Goal: Task Accomplishment & Management: Use online tool/utility

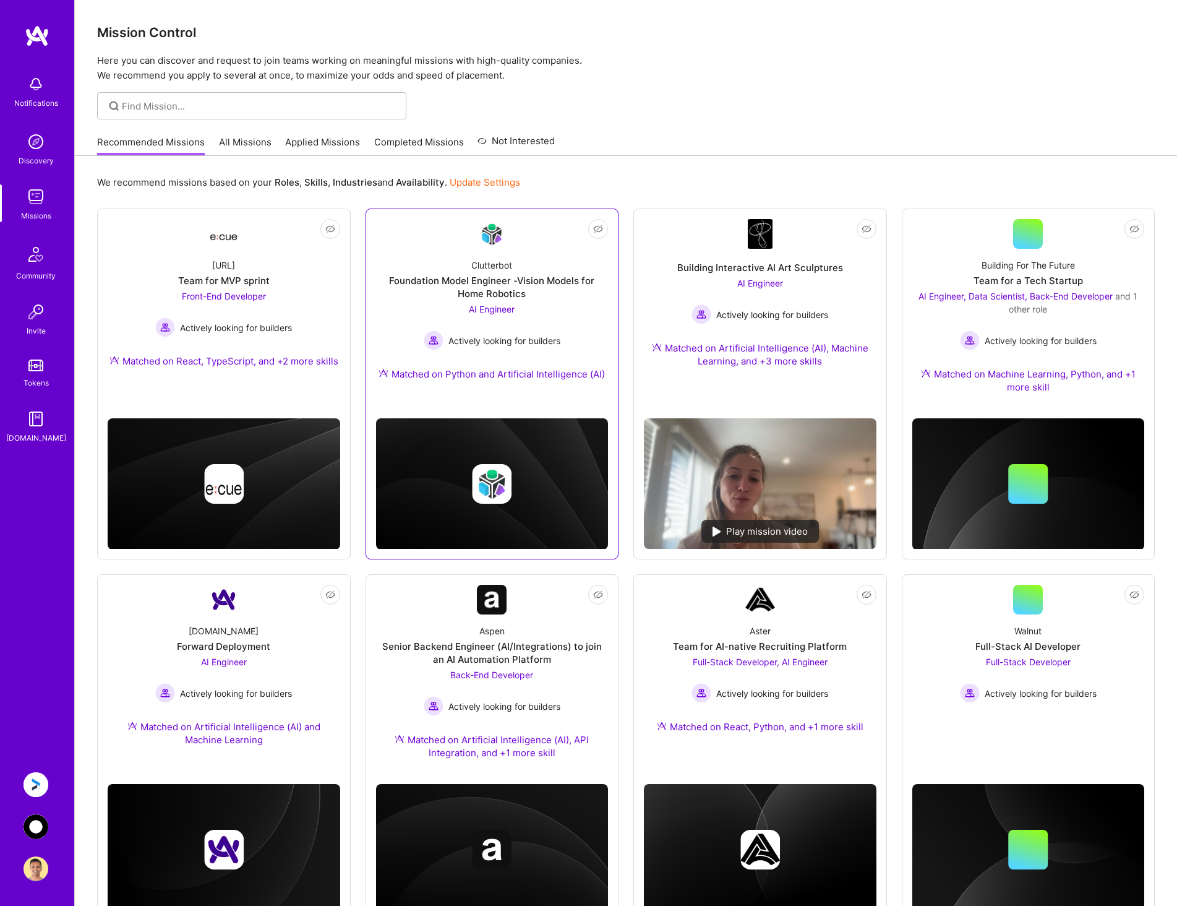
click at [513, 292] on div "Foundation Model Engineer -Vision Models for Home Robotics" at bounding box center [492, 287] width 233 height 26
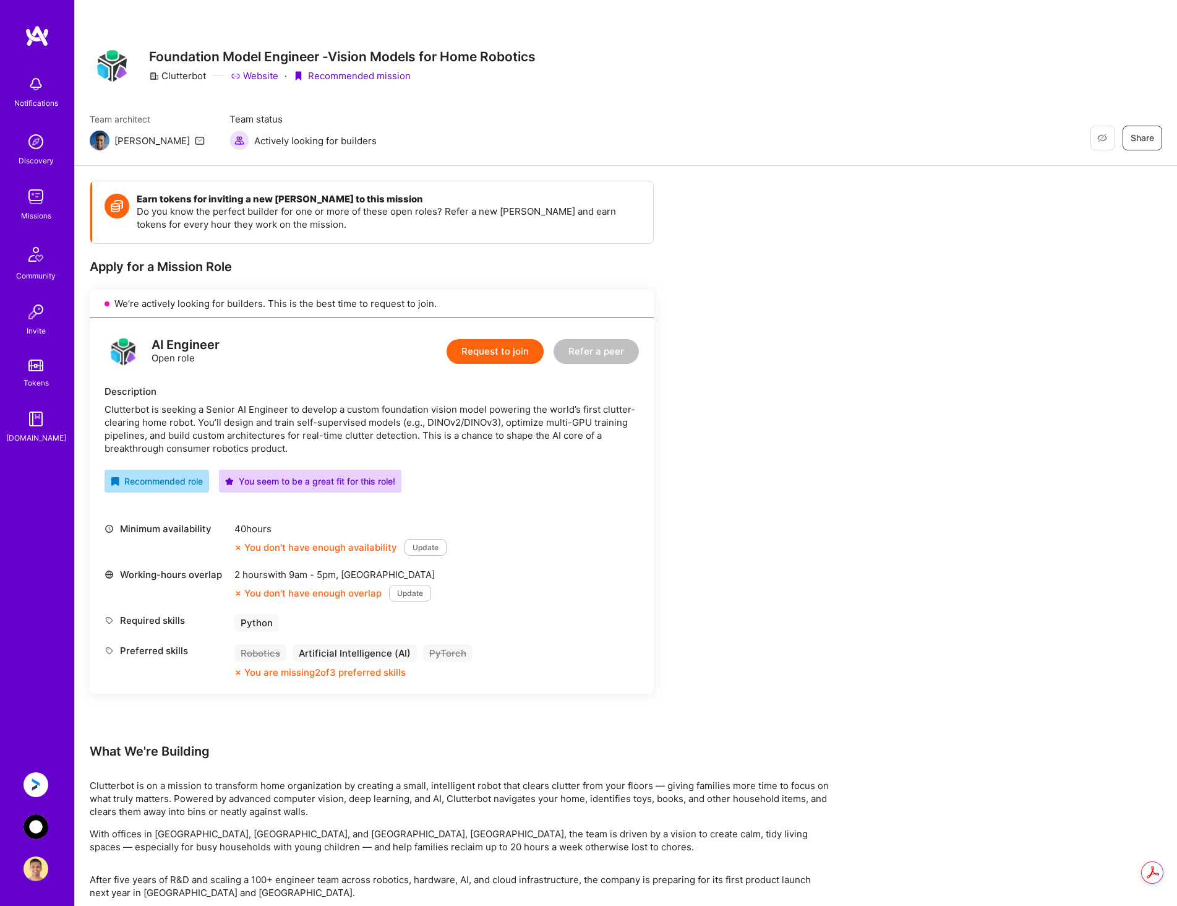
click at [40, 821] on img at bounding box center [36, 826] width 25 height 25
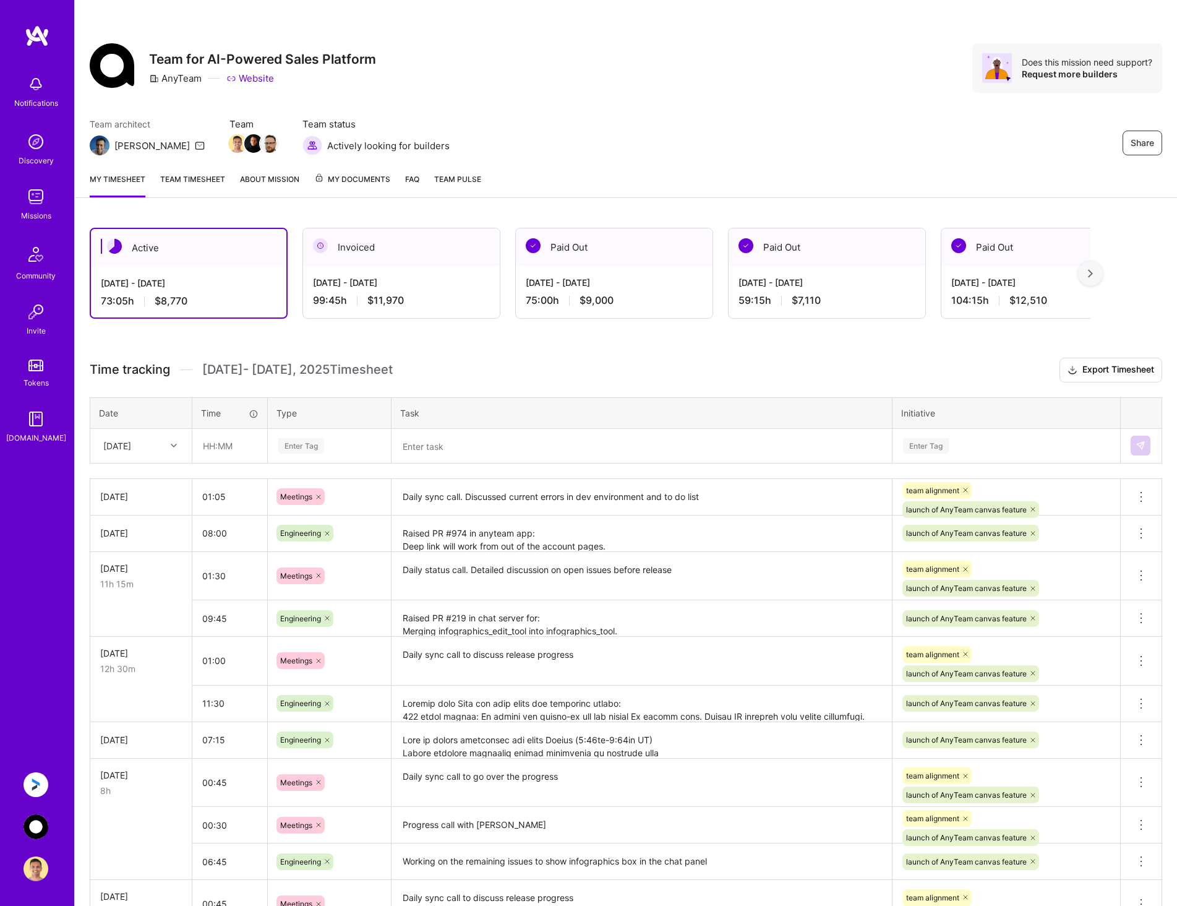
drag, startPoint x: 161, startPoint y: 451, endPoint x: 207, endPoint y: 221, distance: 234.6
click at [197, 44] on div "Share Team for AI-Powered Sales Platform AnyTeam Website Does this mission need…" at bounding box center [625, 590] width 1103 height 1180
click at [140, 632] on div "[DATE]" at bounding box center [141, 638] width 100 height 23
click at [220, 499] on input "01:05" at bounding box center [229, 496] width 75 height 33
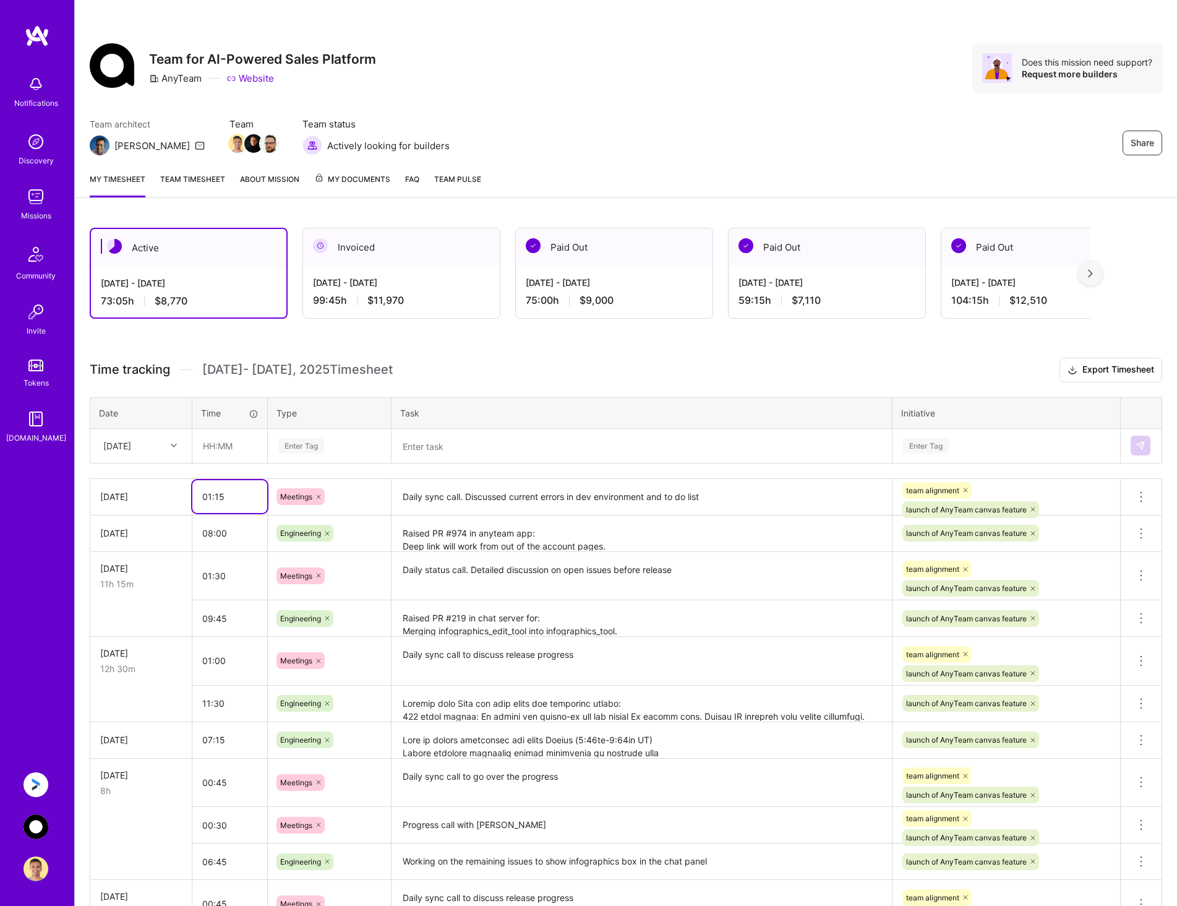
type input "01:15"
click at [242, 452] on input "text" at bounding box center [230, 445] width 74 height 33
type input "07:00"
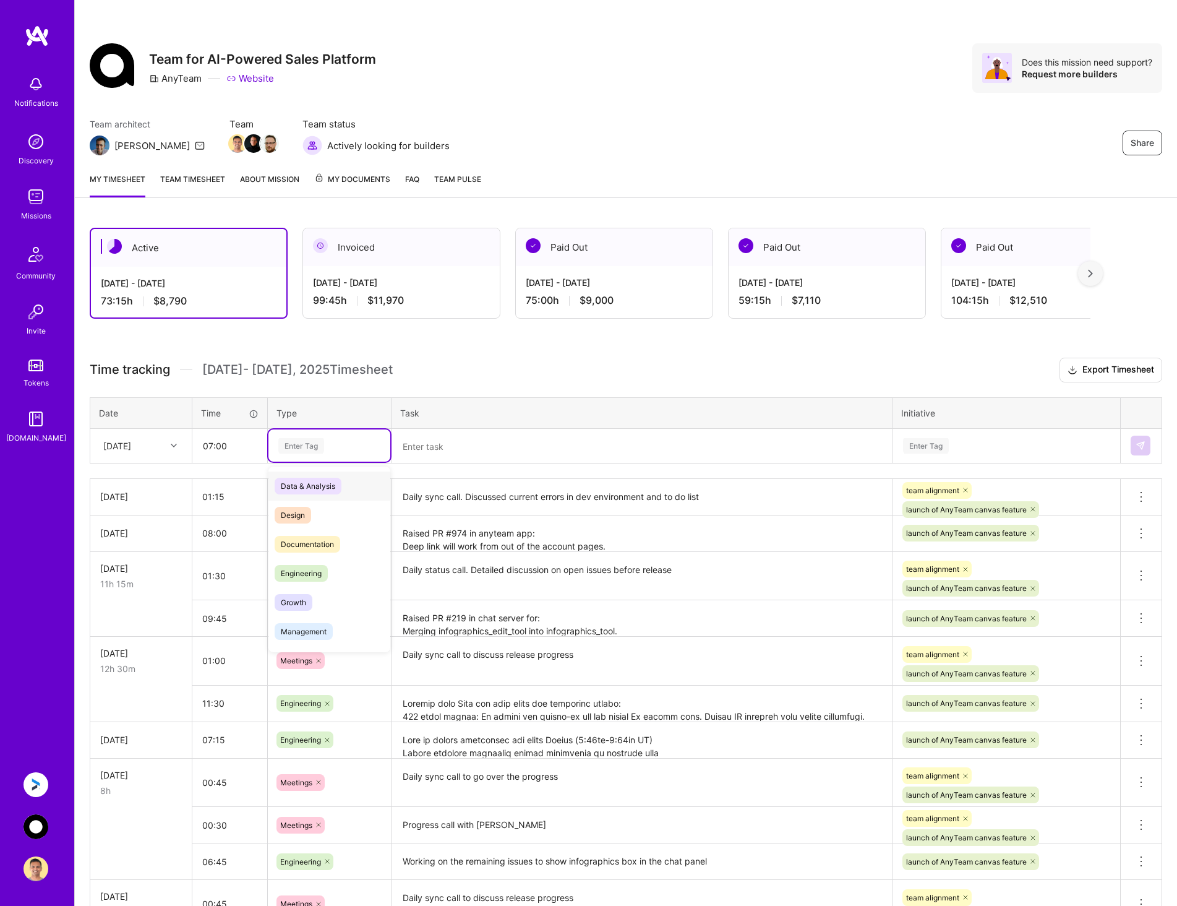
click at [334, 453] on div "Enter Tag" at bounding box center [329, 445] width 105 height 15
type input "eng"
click at [327, 481] on span "Engineering" at bounding box center [301, 486] width 53 height 17
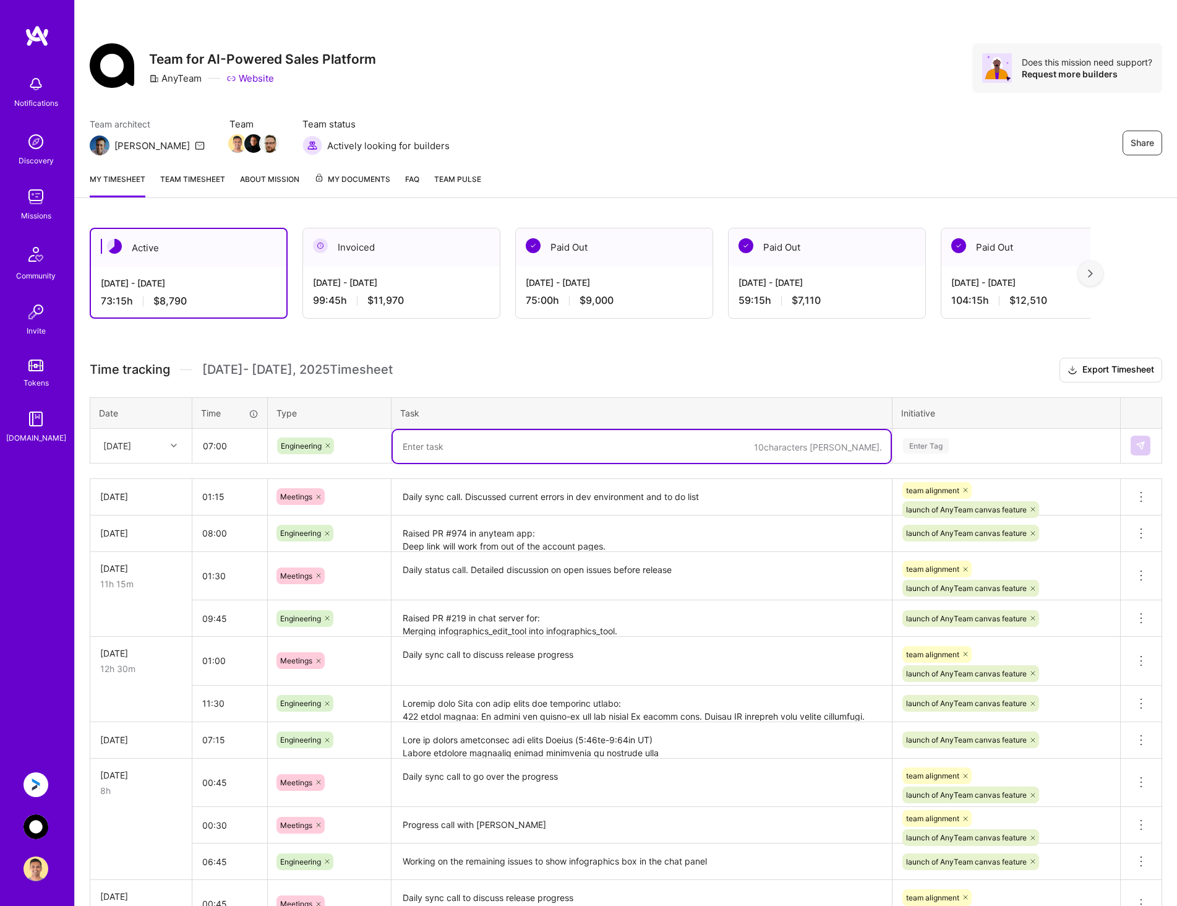
click at [437, 450] on textarea at bounding box center [642, 446] width 498 height 33
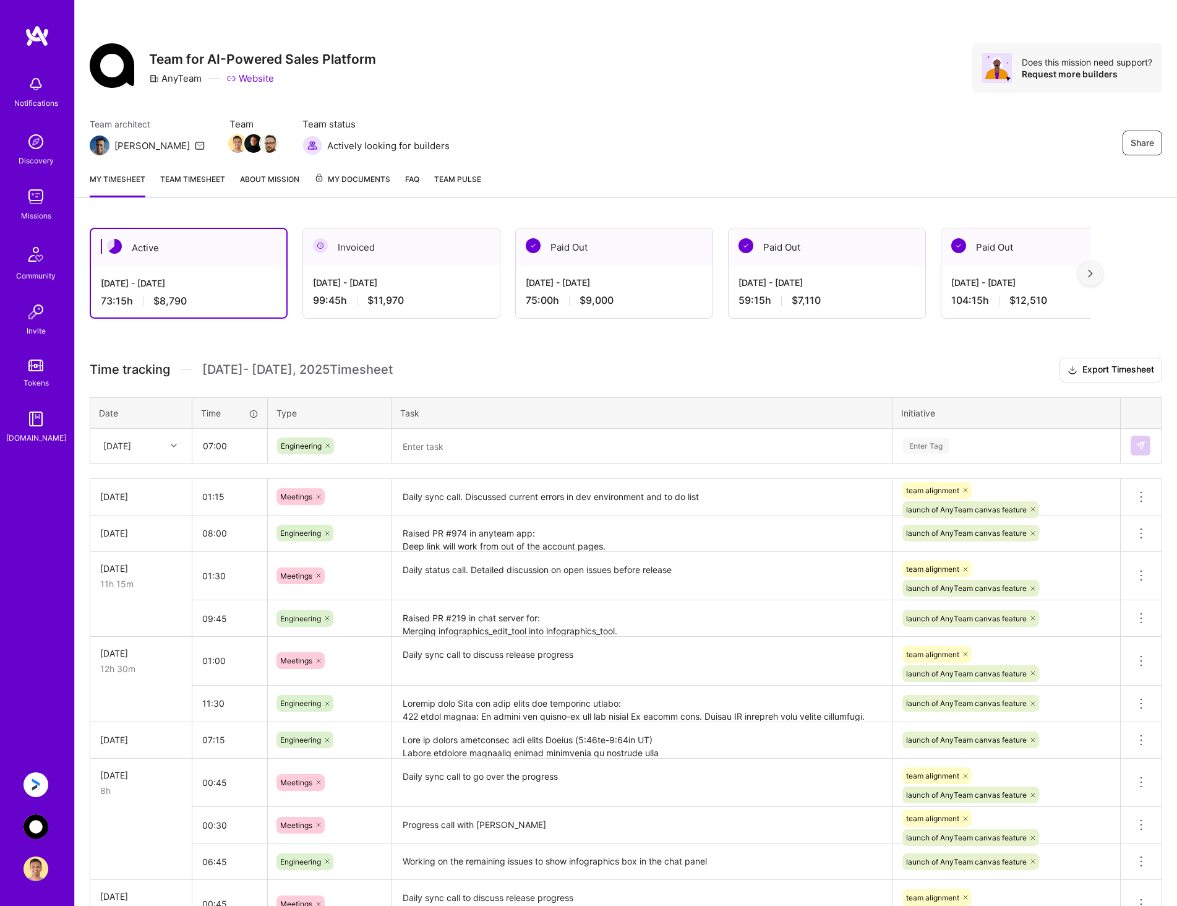
click at [465, 442] on textarea at bounding box center [642, 446] width 498 height 33
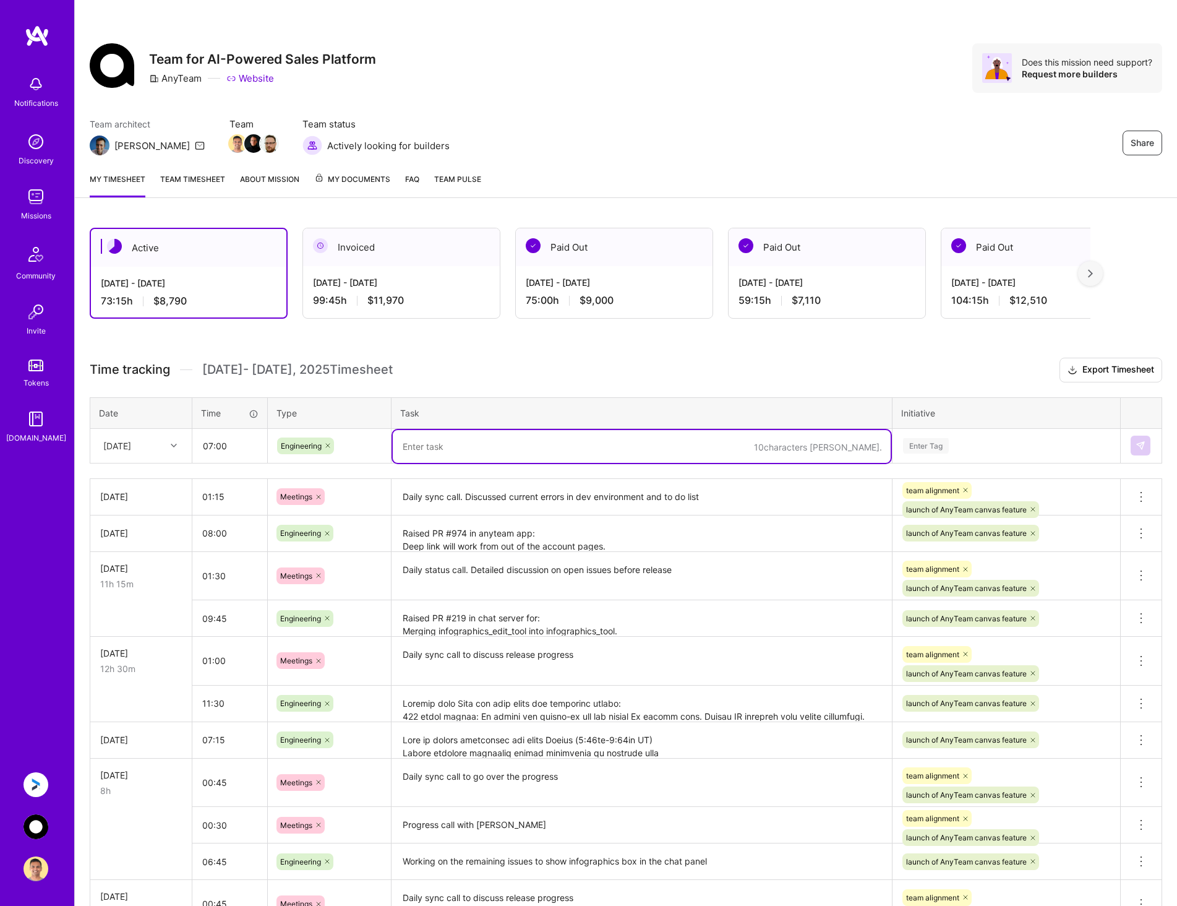
paste textarea "Fix the current issue with dev env where the accounts are not showing on the pa…"
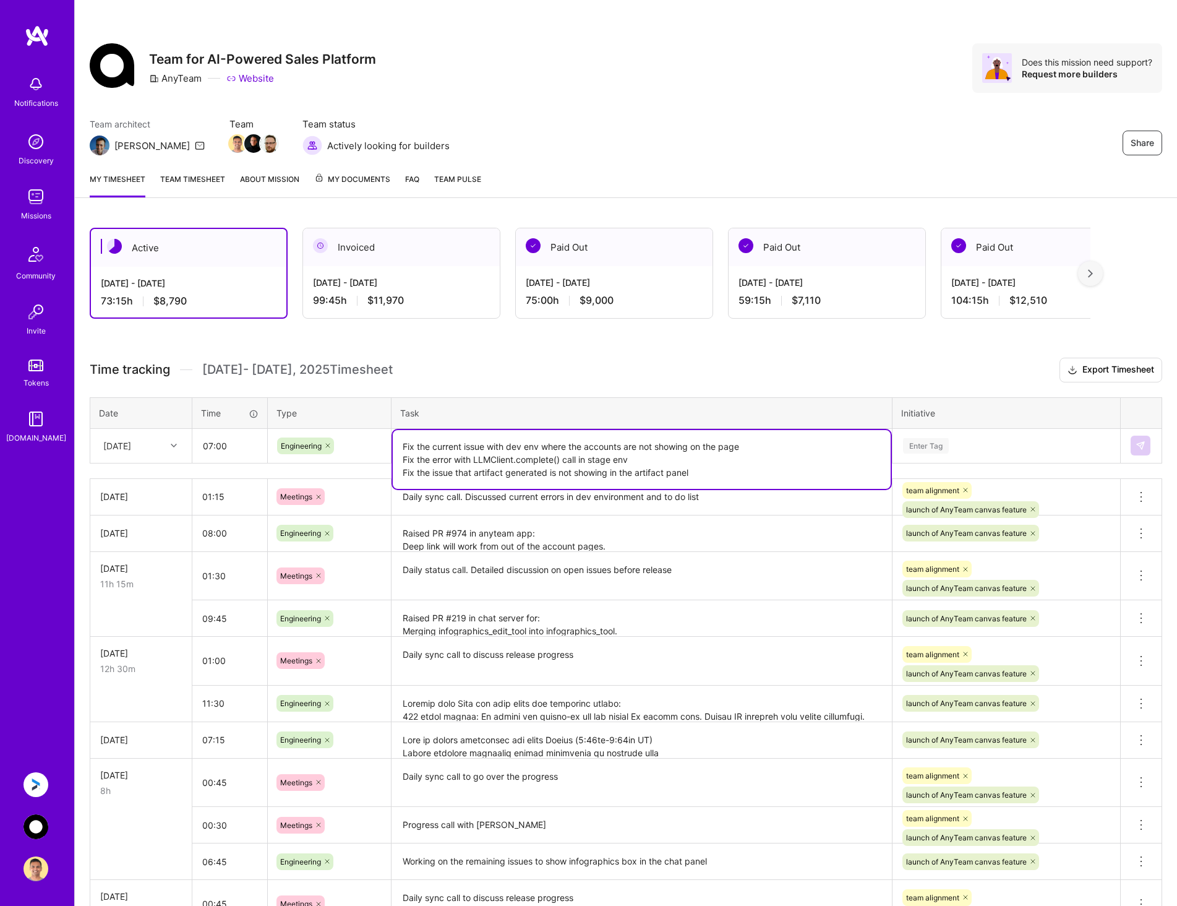
click at [404, 446] on textarea "Fix the current issue with dev env where the accounts are not showing on the pa…" at bounding box center [642, 459] width 498 height 59
click at [779, 447] on textarea "Fix the current issue with dev env where the accounts are not showing on the pa…" at bounding box center [642, 459] width 498 height 59
click at [652, 458] on textarea "Fix the current issue with dev env where the accounts are not showing on the pa…" at bounding box center [642, 459] width 498 height 59
paste textarea "Fix the error with LLMClient.complete() call in stage env (in progress)"
type textarea "Fix the current issue with dev env where the accounts are not showing on the pa…"
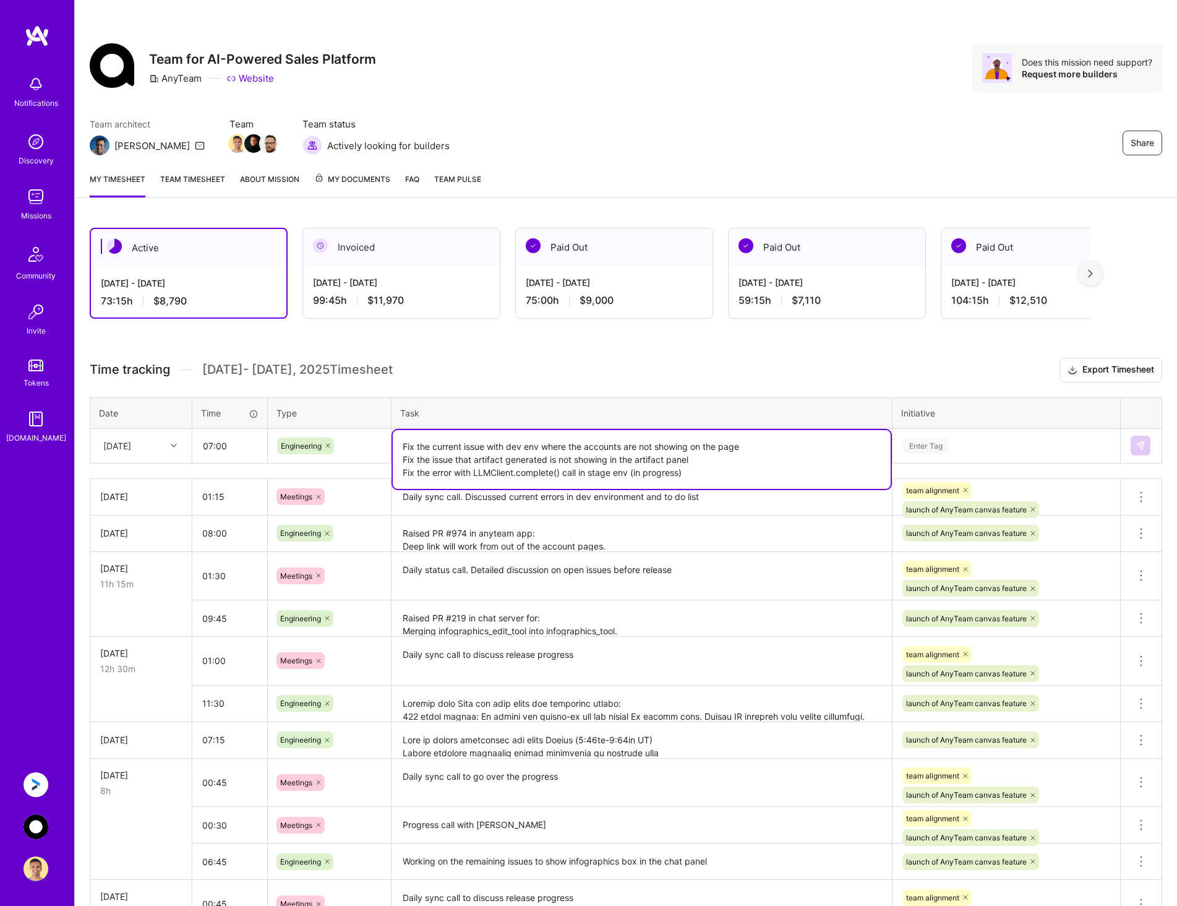
click at [984, 448] on div "Enter Tag" at bounding box center [1006, 445] width 209 height 15
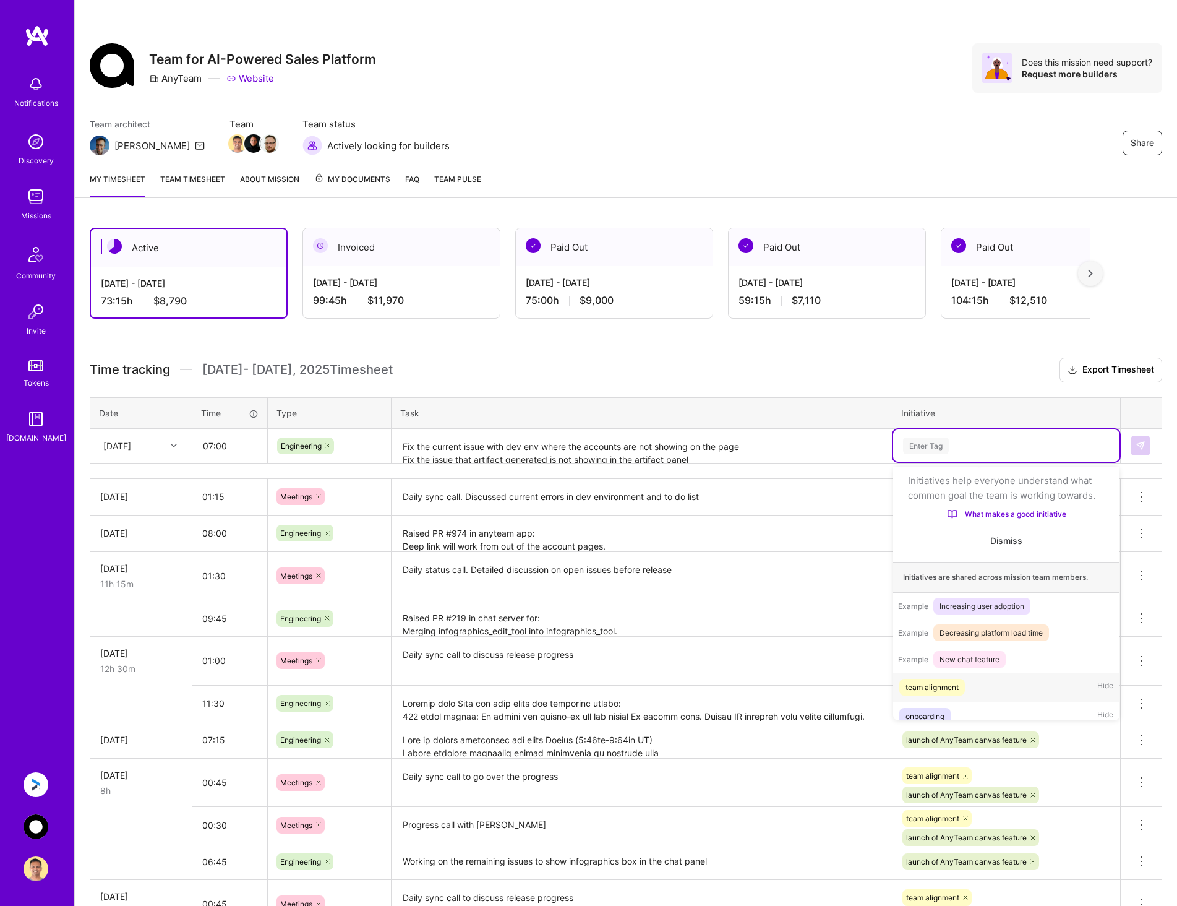
scroll to position [39, 0]
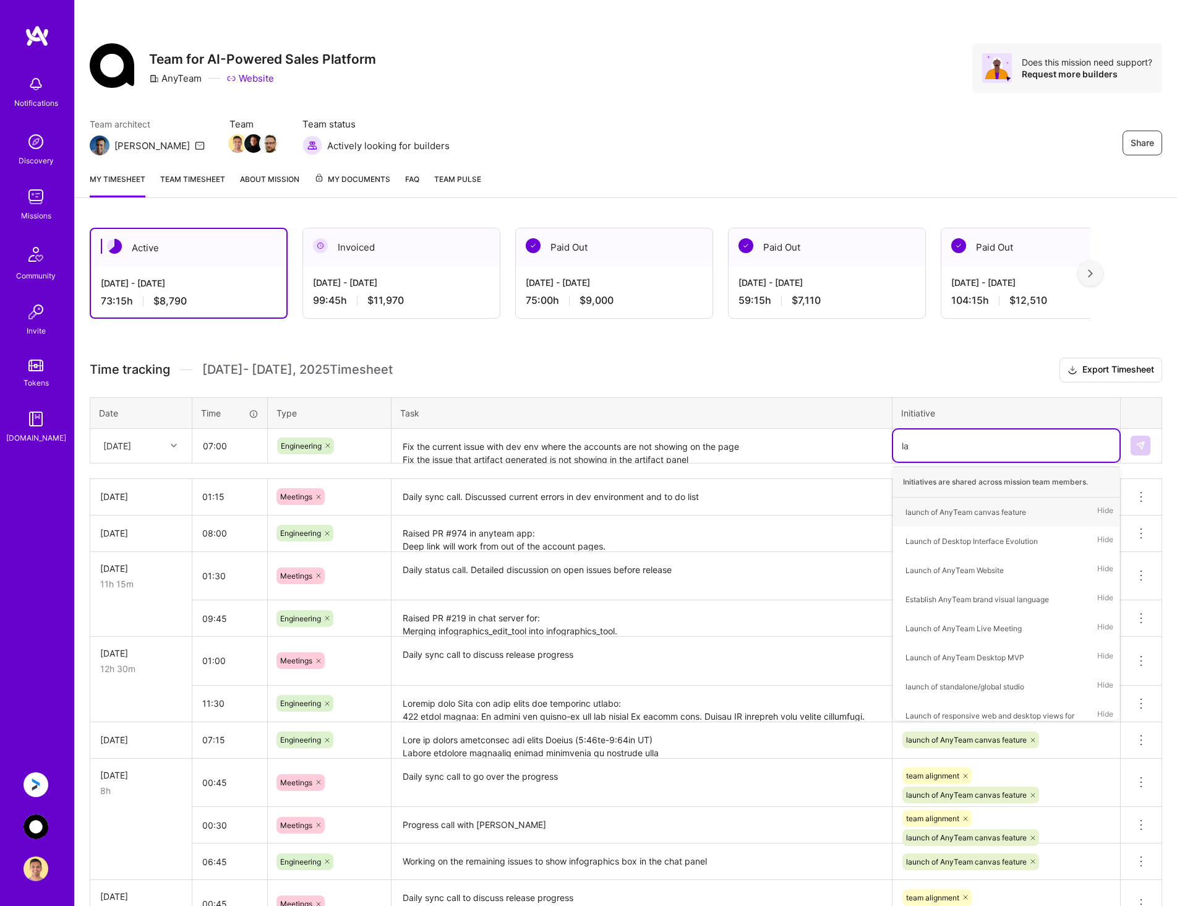
type input "[PERSON_NAME]"
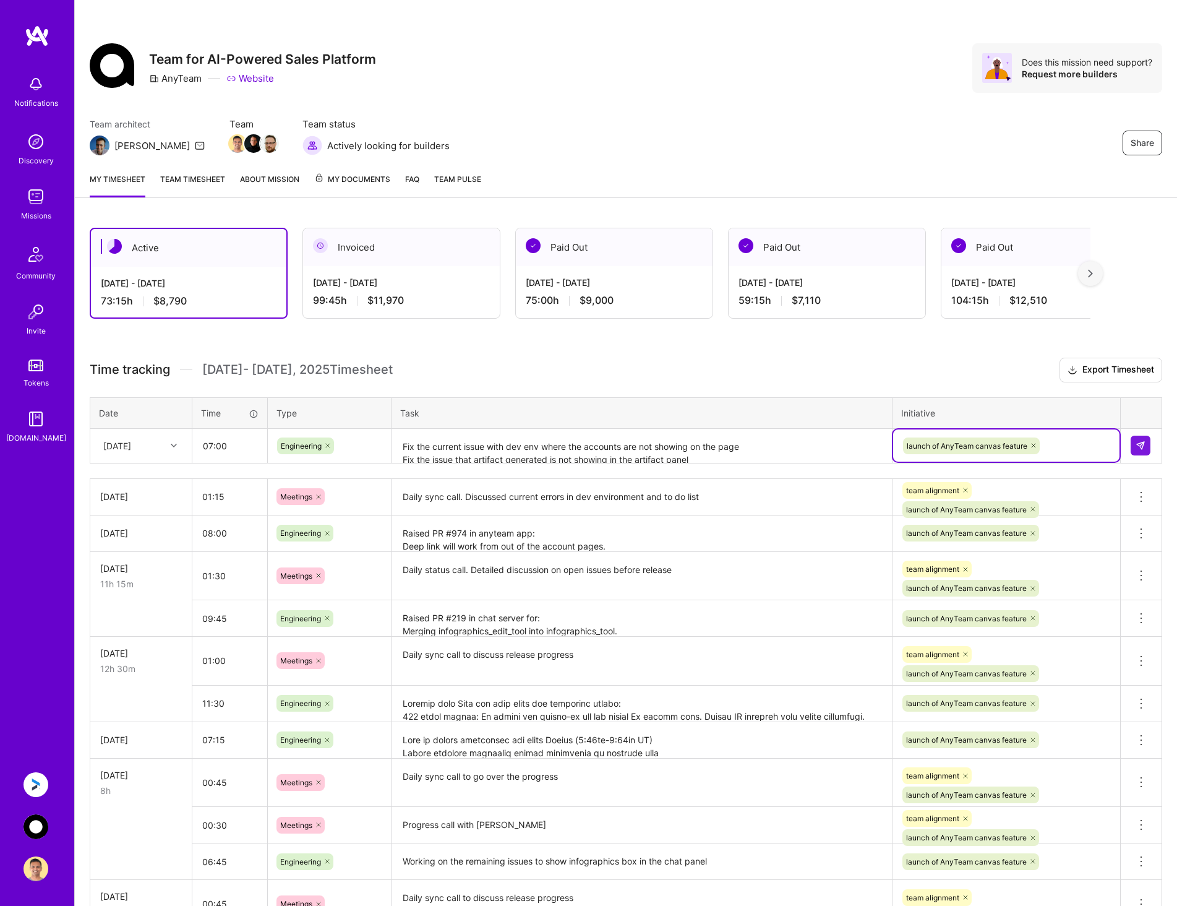
click at [792, 444] on textarea "Fix the current issue with dev env where the accounts are not showing on the pa…" at bounding box center [642, 446] width 498 height 33
click at [1136, 442] on img at bounding box center [1141, 445] width 10 height 10
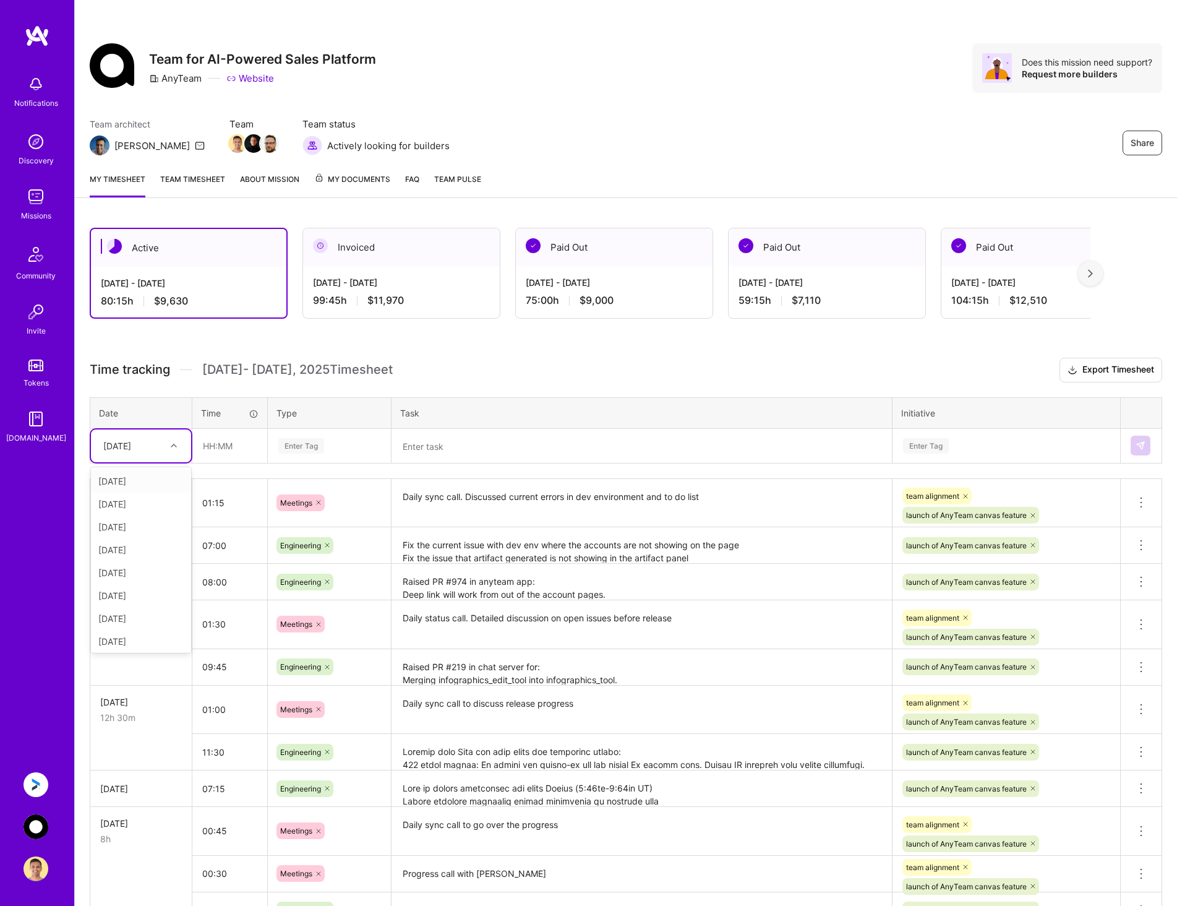
click at [131, 445] on div "[DATE]" at bounding box center [117, 445] width 28 height 13
click at [124, 638] on div "[DATE]" at bounding box center [141, 638] width 100 height 23
click at [204, 435] on input "text" at bounding box center [230, 445] width 74 height 33
type input "03:00"
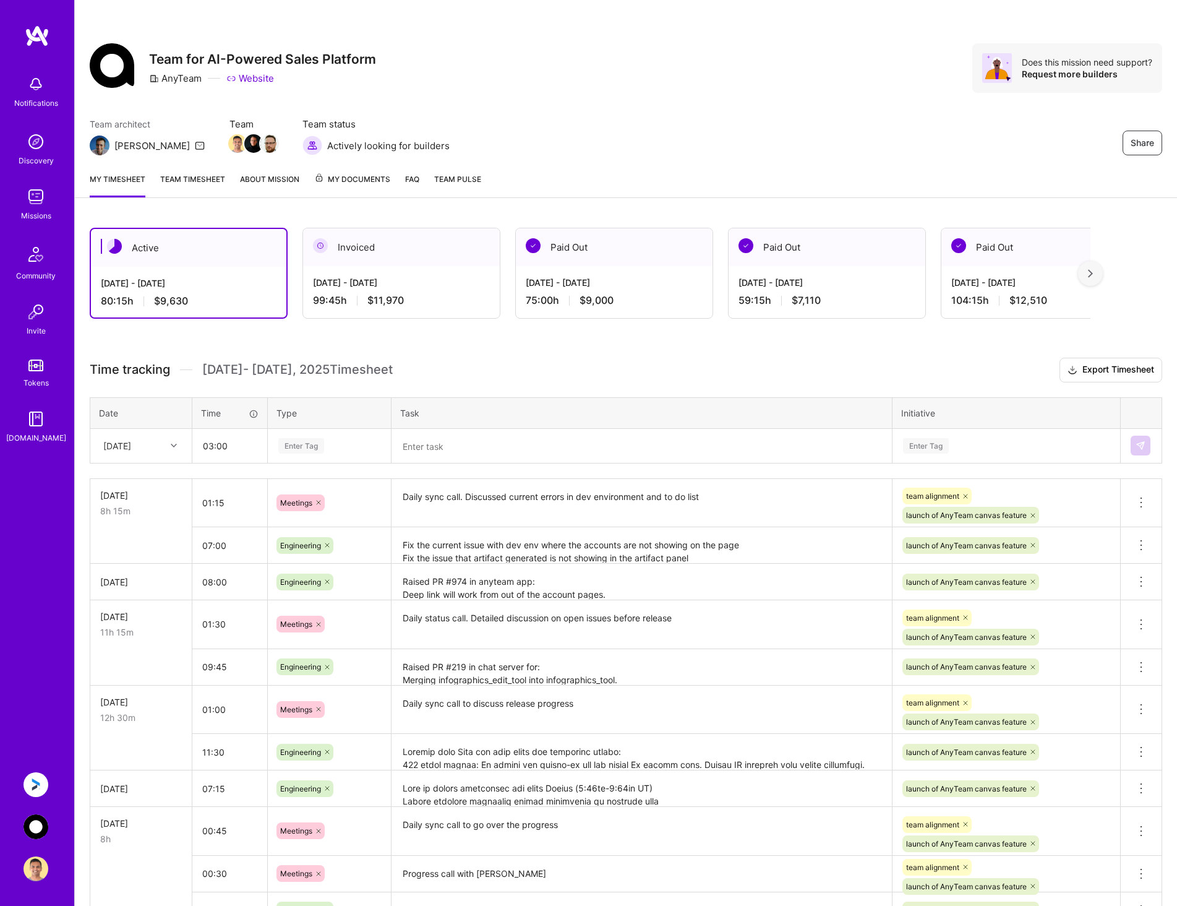
click at [374, 438] on div "Enter Tag" at bounding box center [329, 445] width 105 height 15
type input "m"
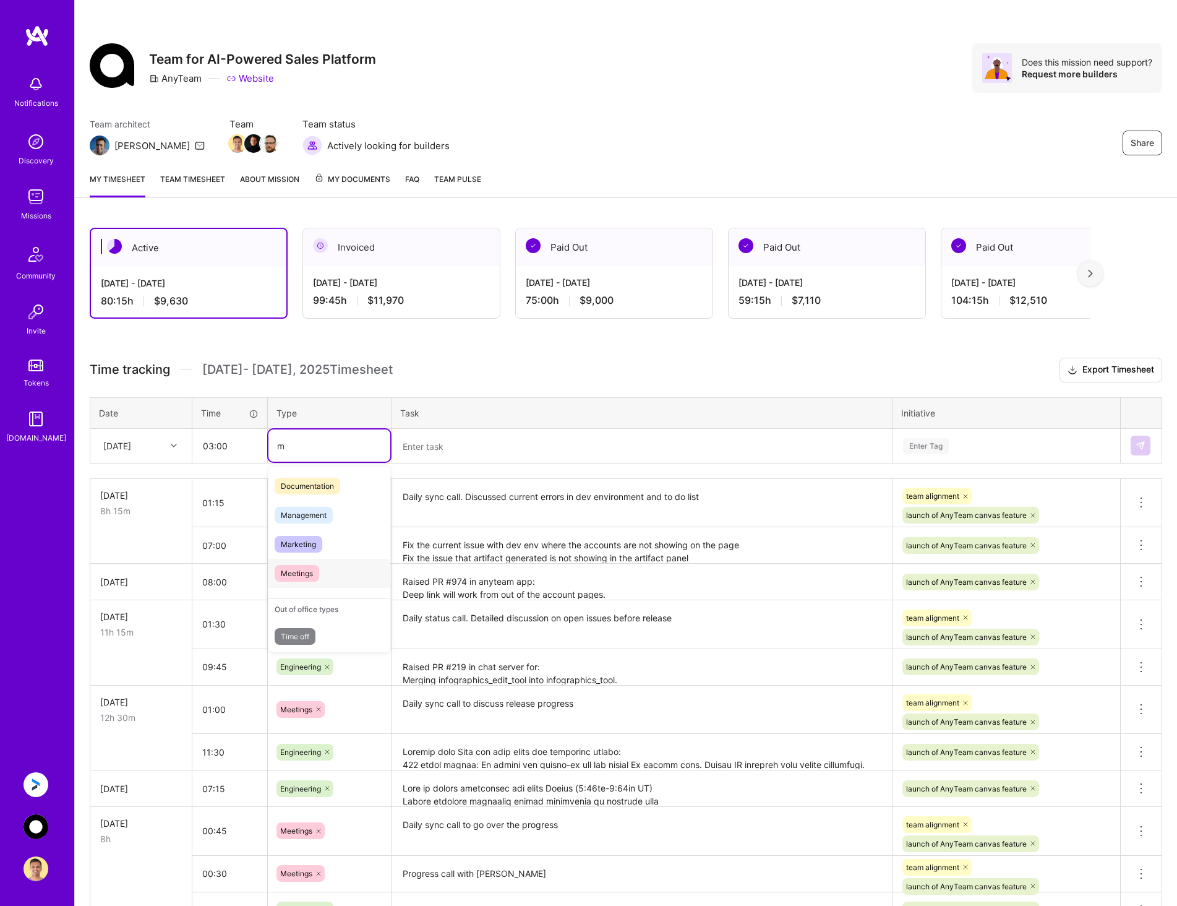
click at [291, 581] on span "Meetings" at bounding box center [297, 573] width 45 height 17
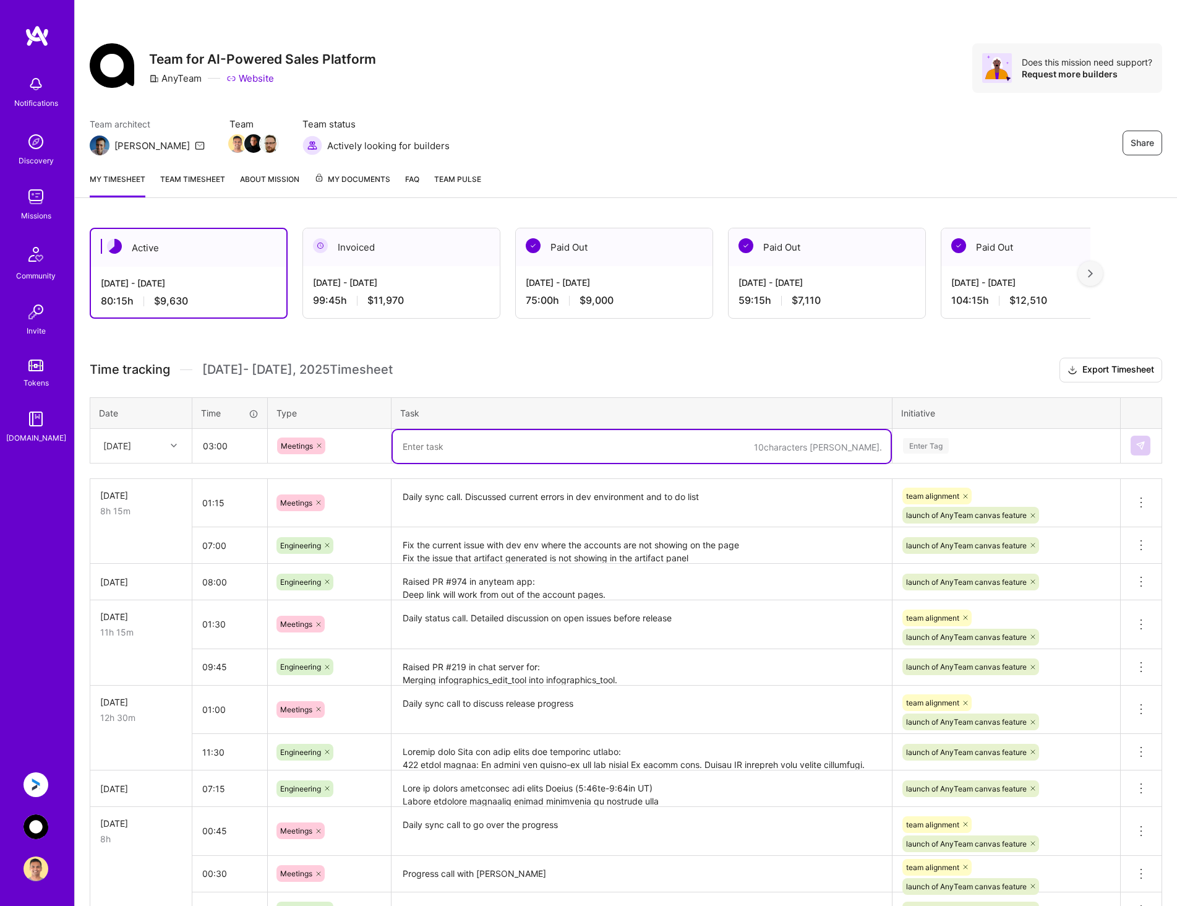
click at [418, 439] on textarea at bounding box center [642, 446] width 498 height 33
type textarea "Daily sync call + debugging of the LLMClient.complete() error with [PERSON_NAME]"
click at [997, 440] on div "Enter Tag" at bounding box center [1006, 445] width 209 height 15
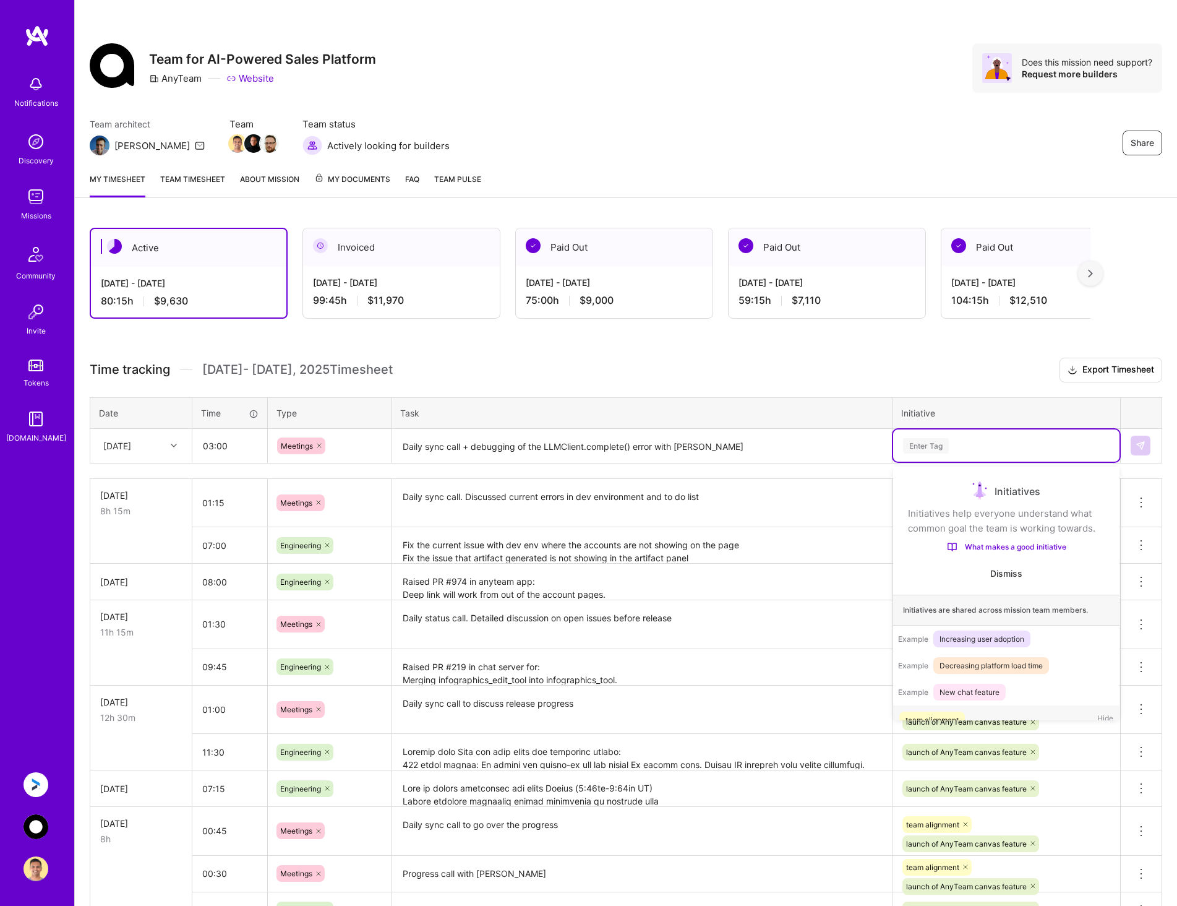
scroll to position [39, 0]
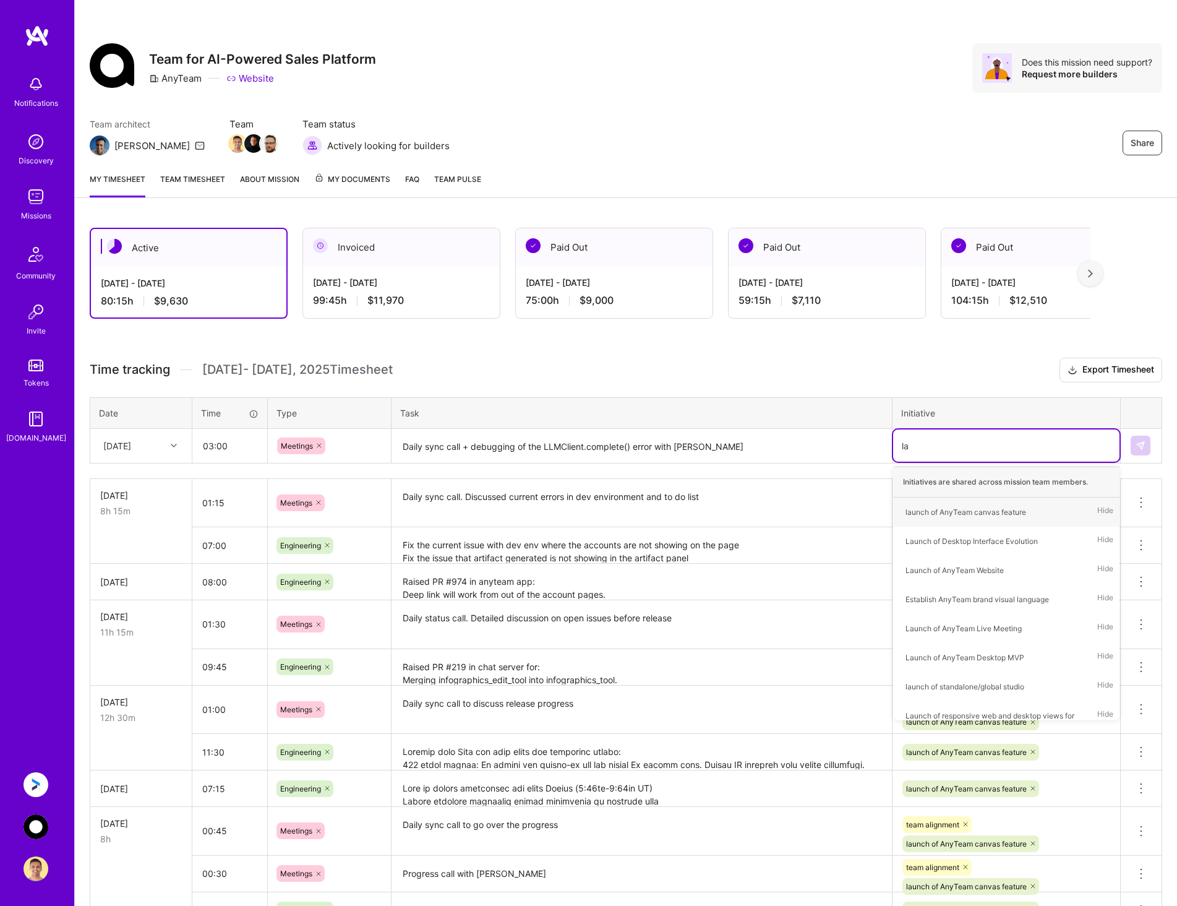
type input "l"
type input "team"
type input "[PERSON_NAME]"
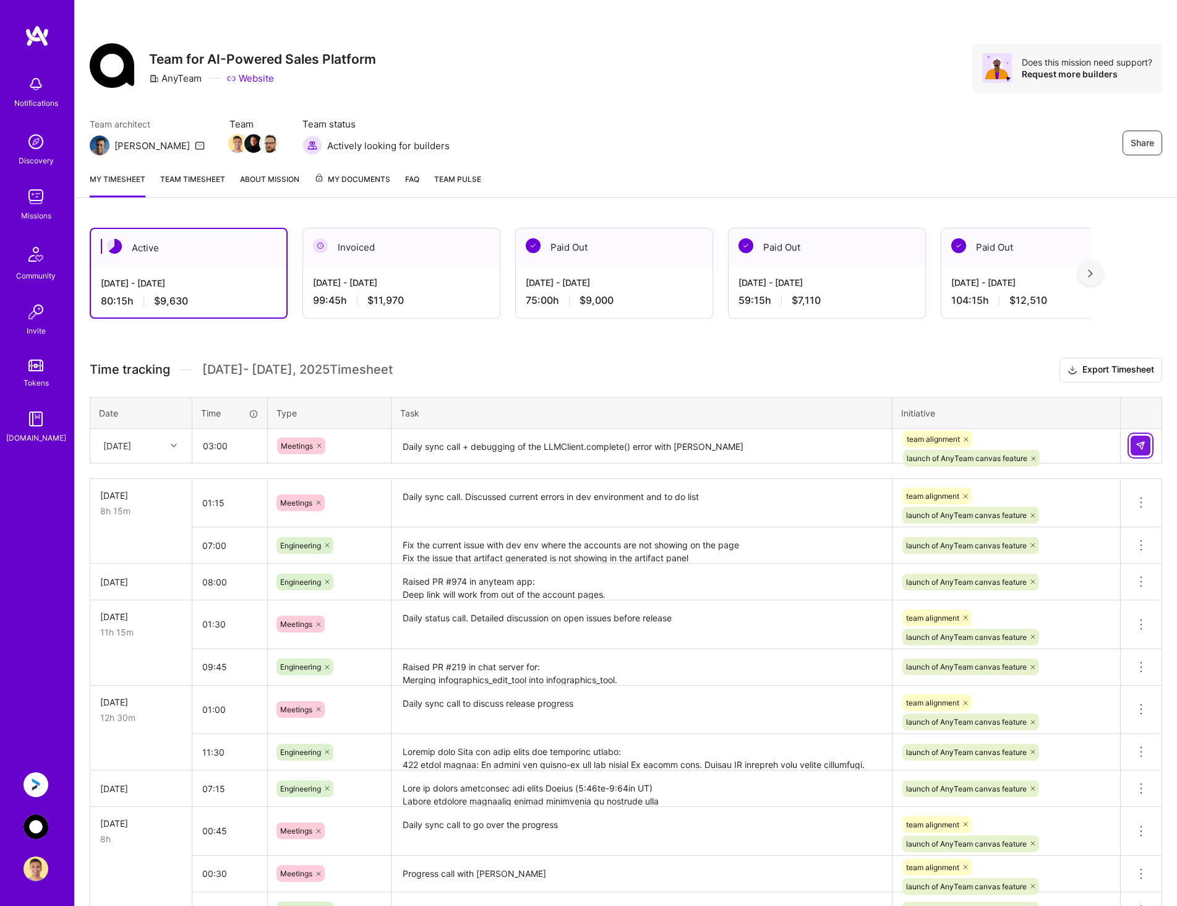
click at [1143, 448] on img at bounding box center [1141, 445] width 10 height 10
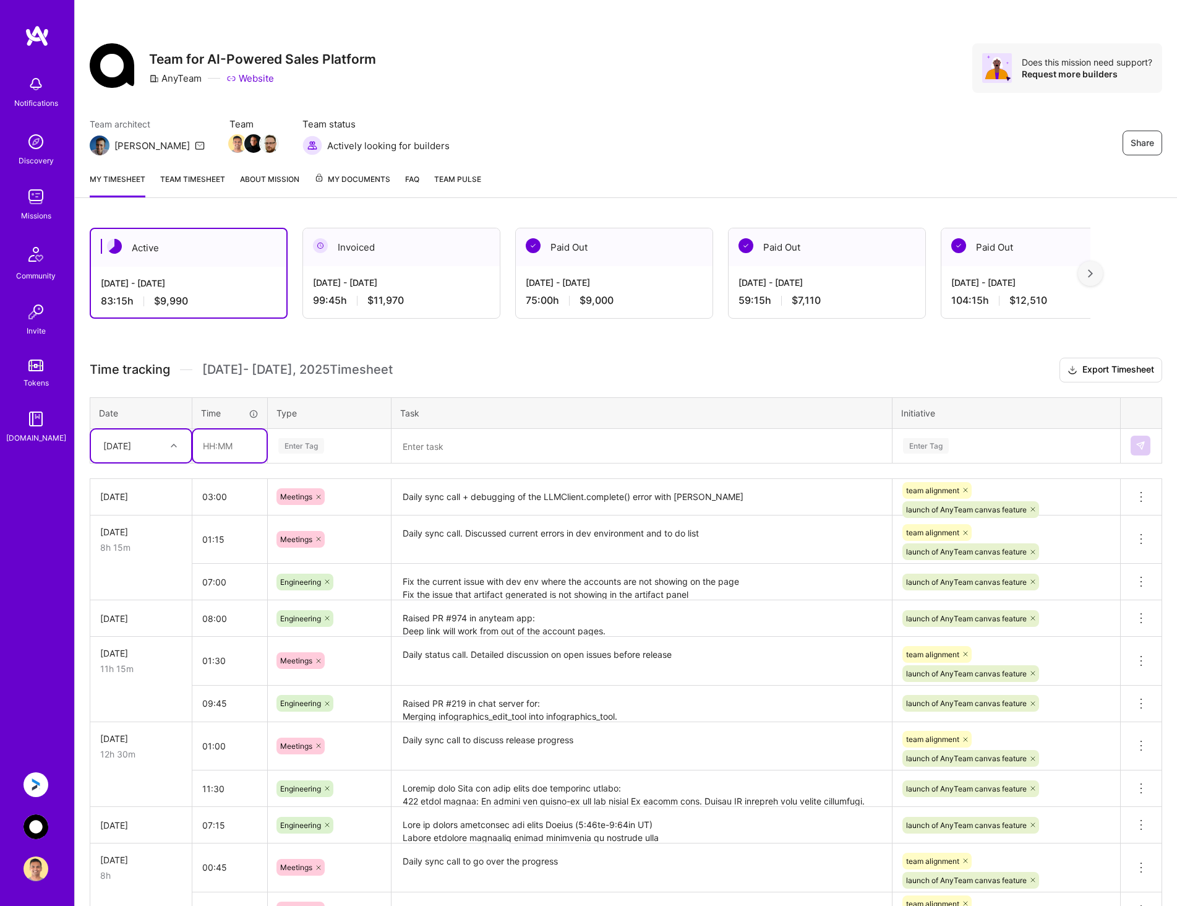
click at [213, 442] on input "text" at bounding box center [230, 445] width 74 height 33
type input "05:00"
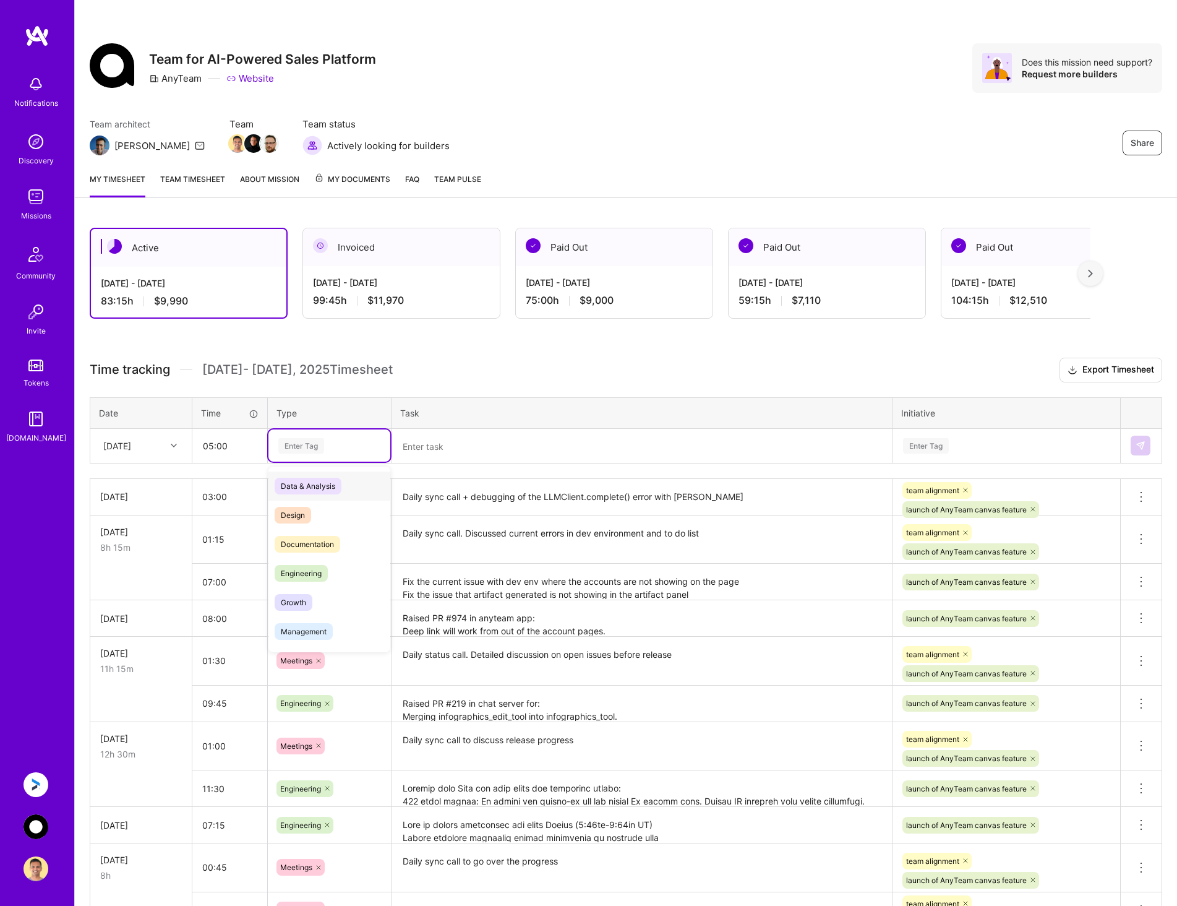
click at [358, 442] on div "Enter Tag" at bounding box center [329, 445] width 105 height 15
type input "eng"
click at [359, 484] on div "Engineering" at bounding box center [329, 485] width 122 height 29
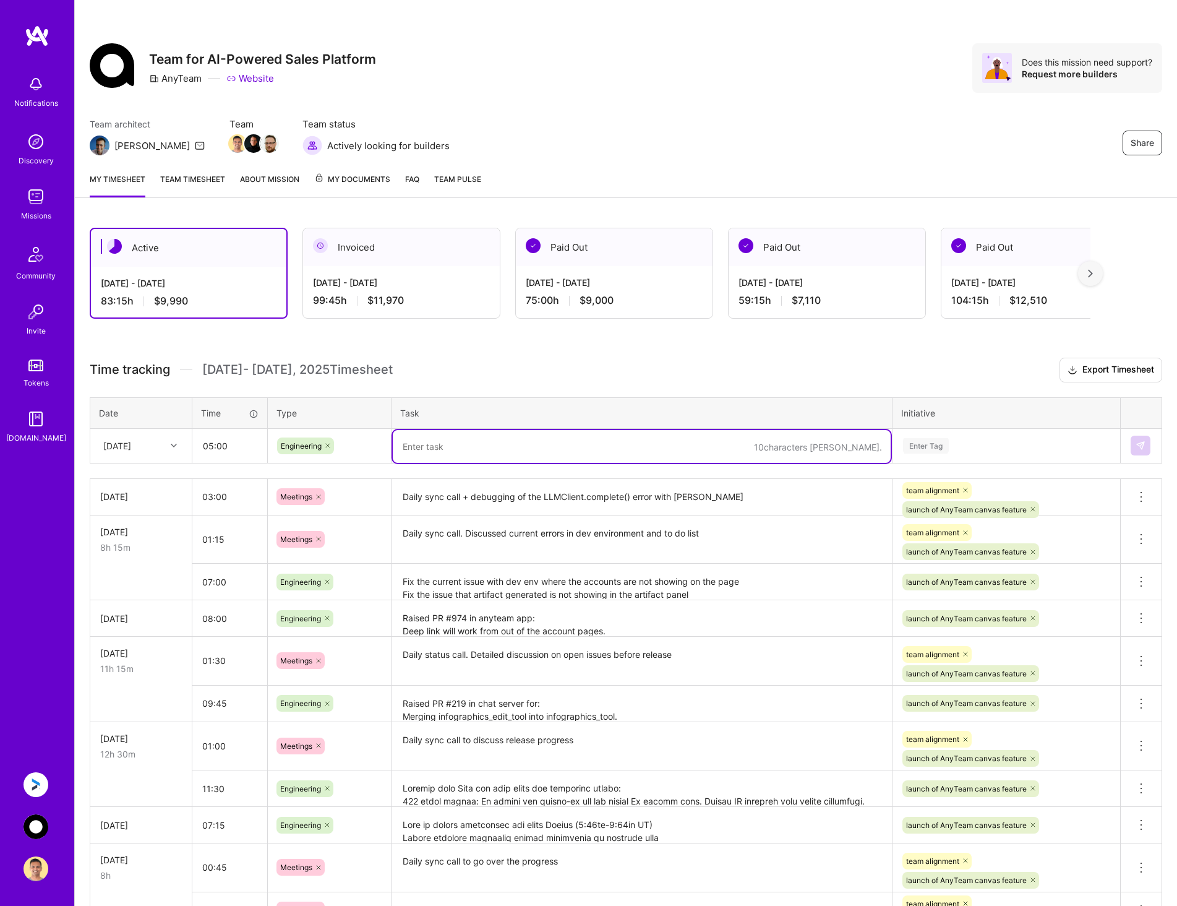
click at [470, 444] on textarea at bounding box center [642, 446] width 498 height 33
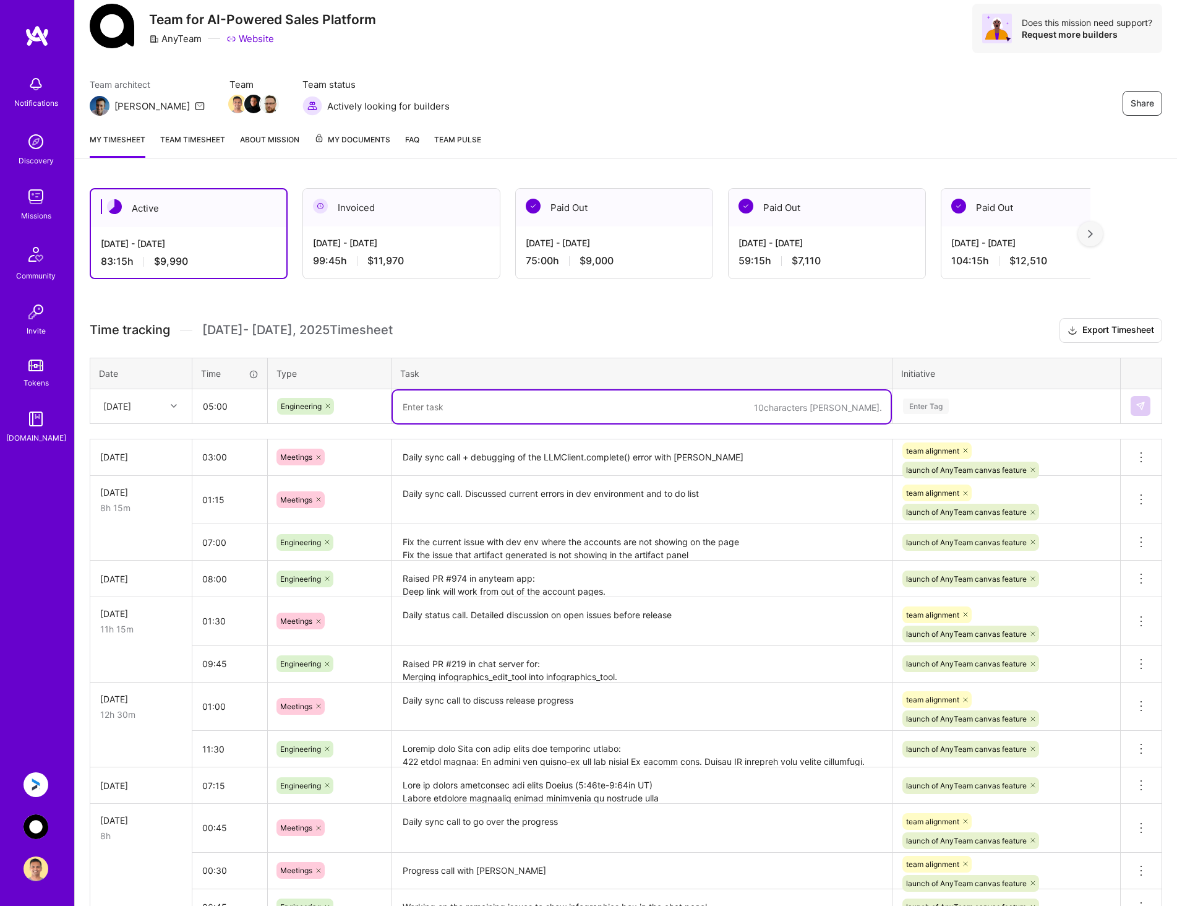
scroll to position [62, 0]
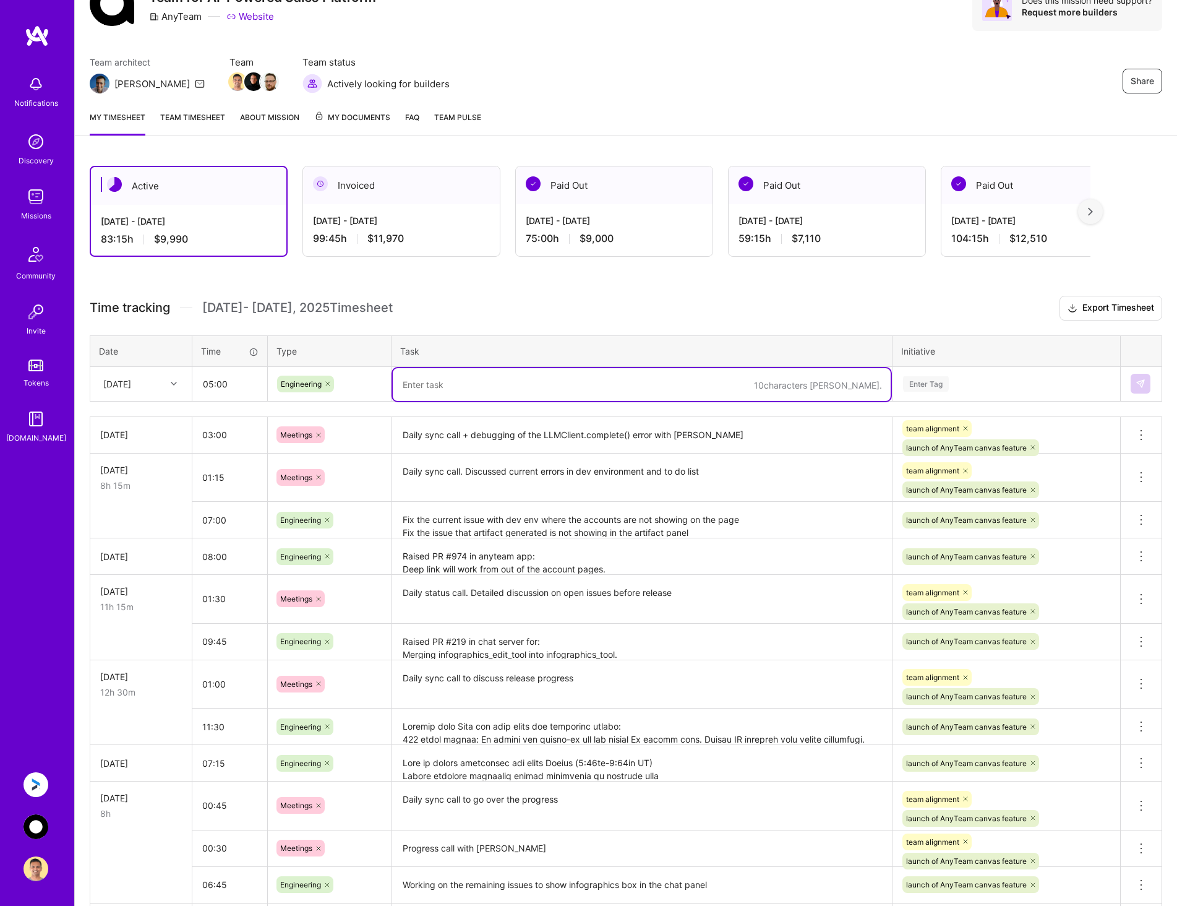
click at [719, 528] on textarea "Fix the current issue with dev env where the accounts are not showing on the pa…" at bounding box center [642, 520] width 498 height 34
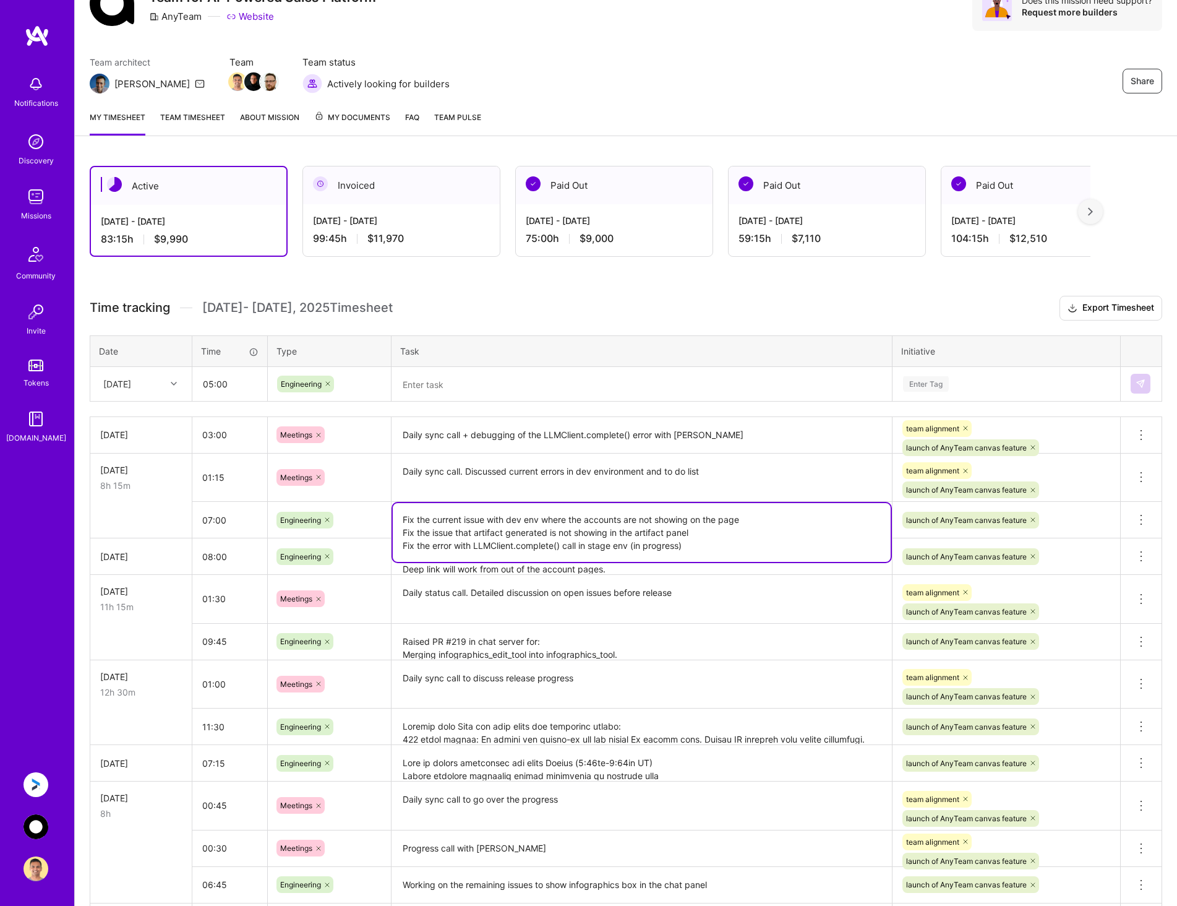
drag, startPoint x: 633, startPoint y: 546, endPoint x: 392, endPoint y: 549, distance: 240.7
click at [392, 549] on tbody "[DATE] 03:00 Meetings Daily sync call + debugging of the LLMClient.complete() e…" at bounding box center [626, 762] width 1072 height 693
click at [494, 391] on textarea at bounding box center [642, 384] width 498 height 33
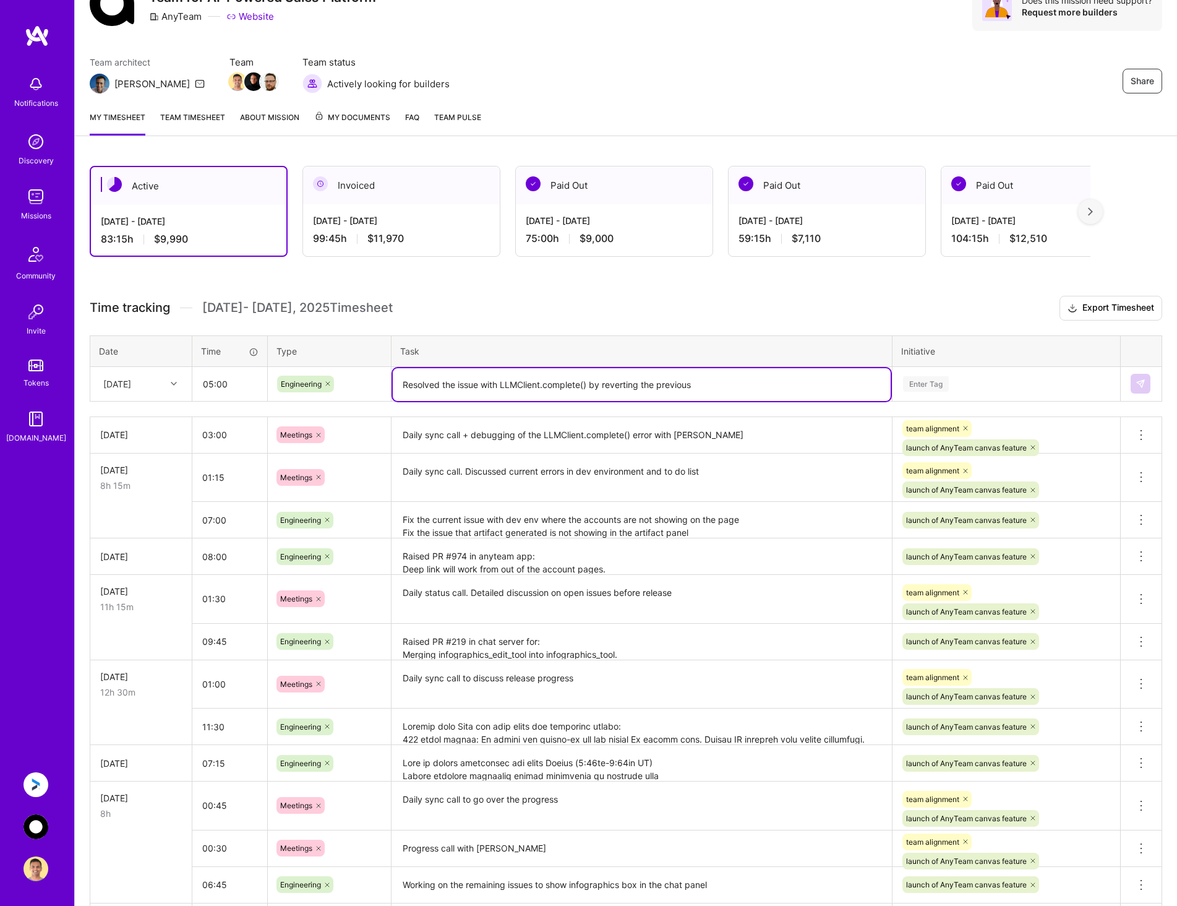
click at [718, 390] on textarea "Resolved the issue with LLMClient.complete() by reverting the previous" at bounding box center [642, 384] width 498 height 33
type textarea "Resolved the issue with LLMClient.complete() by reverting the previous commit"
click at [1015, 387] on div "Enter Tag" at bounding box center [1006, 383] width 209 height 15
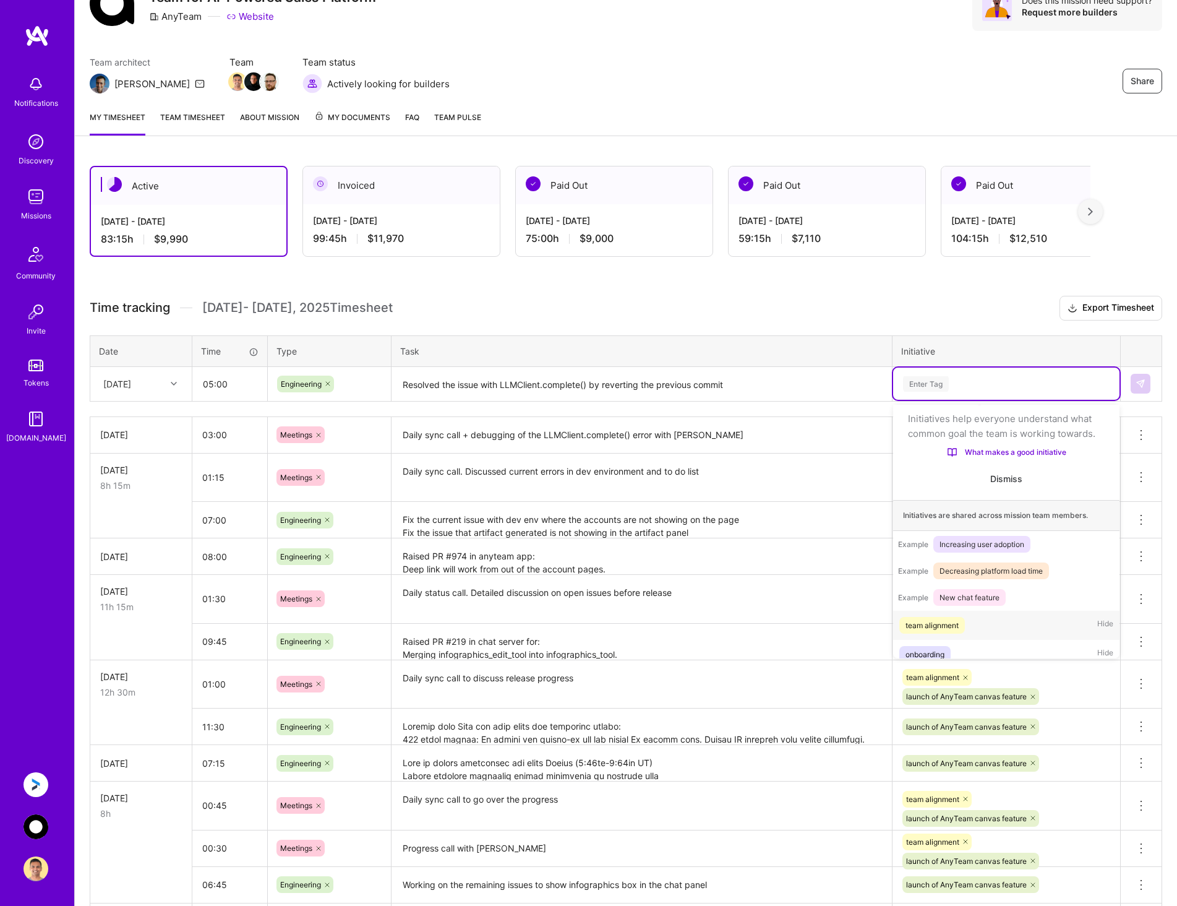
scroll to position [39, 0]
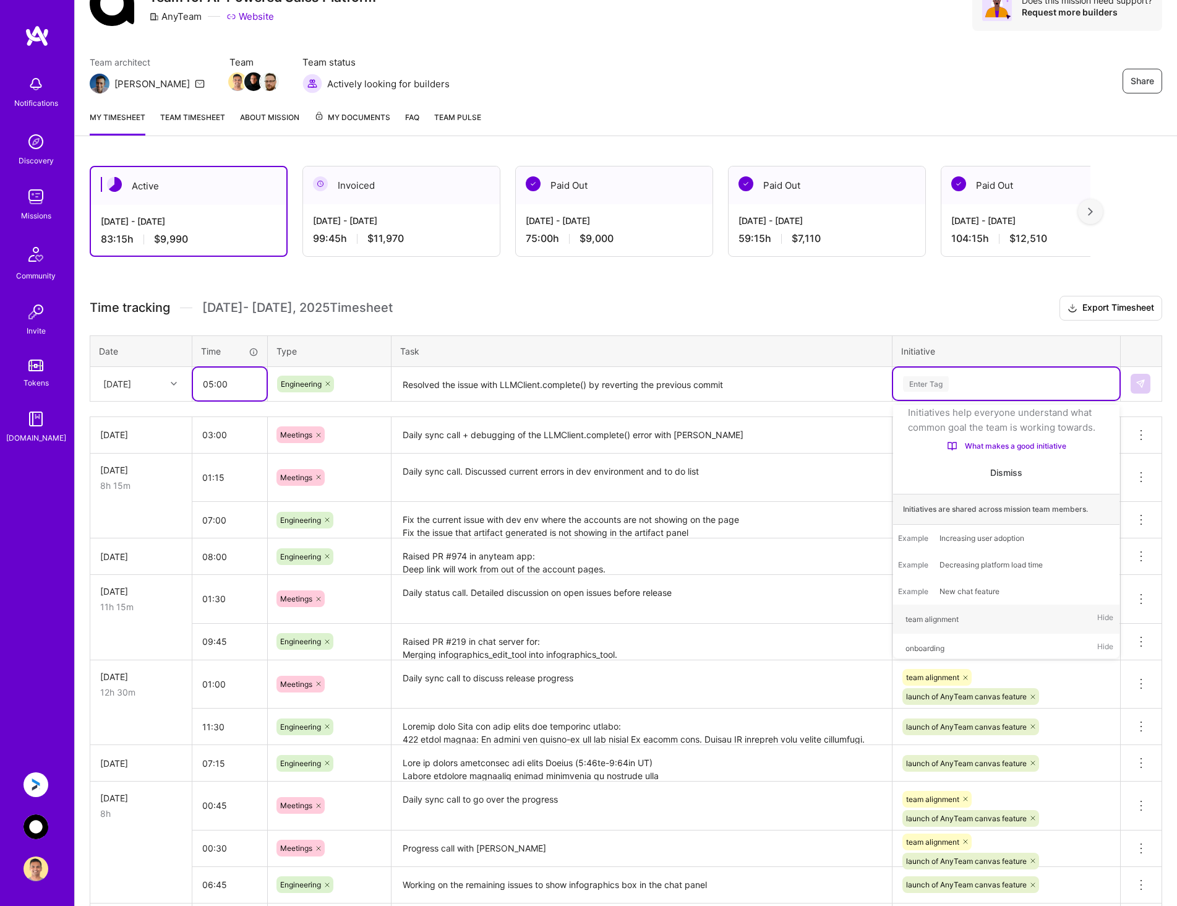
click at [212, 384] on input "05:00" at bounding box center [230, 383] width 74 height 33
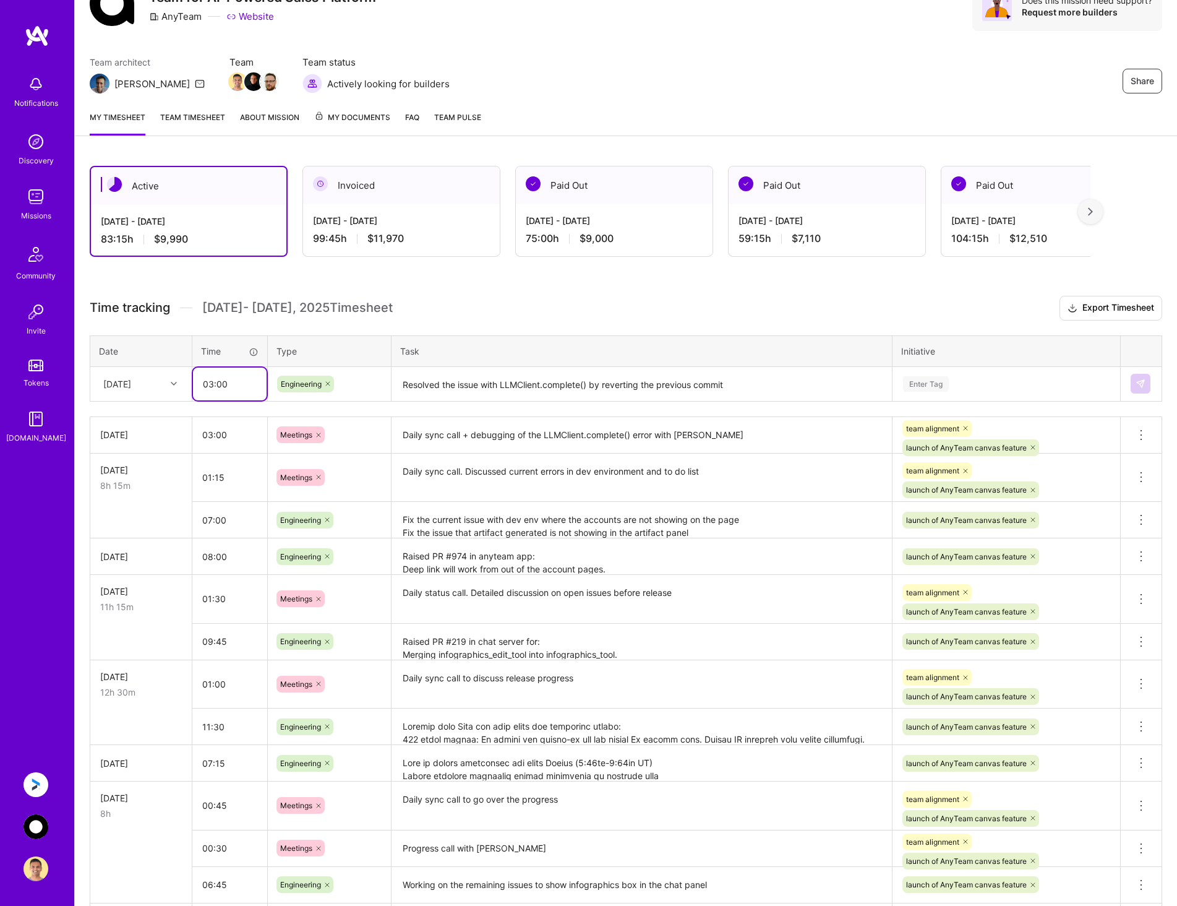
type input "03:00"
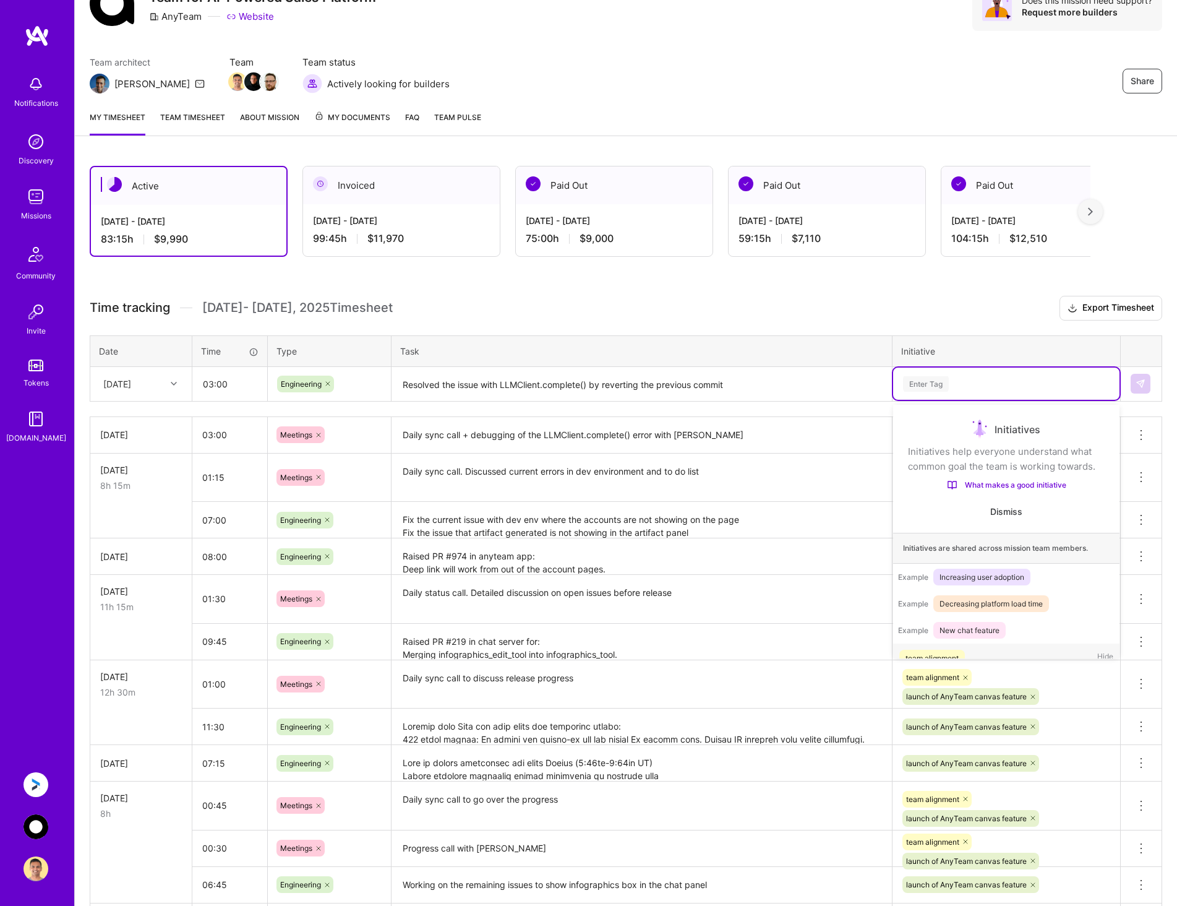
click at [942, 374] on div "Enter Tag" at bounding box center [1006, 383] width 226 height 32
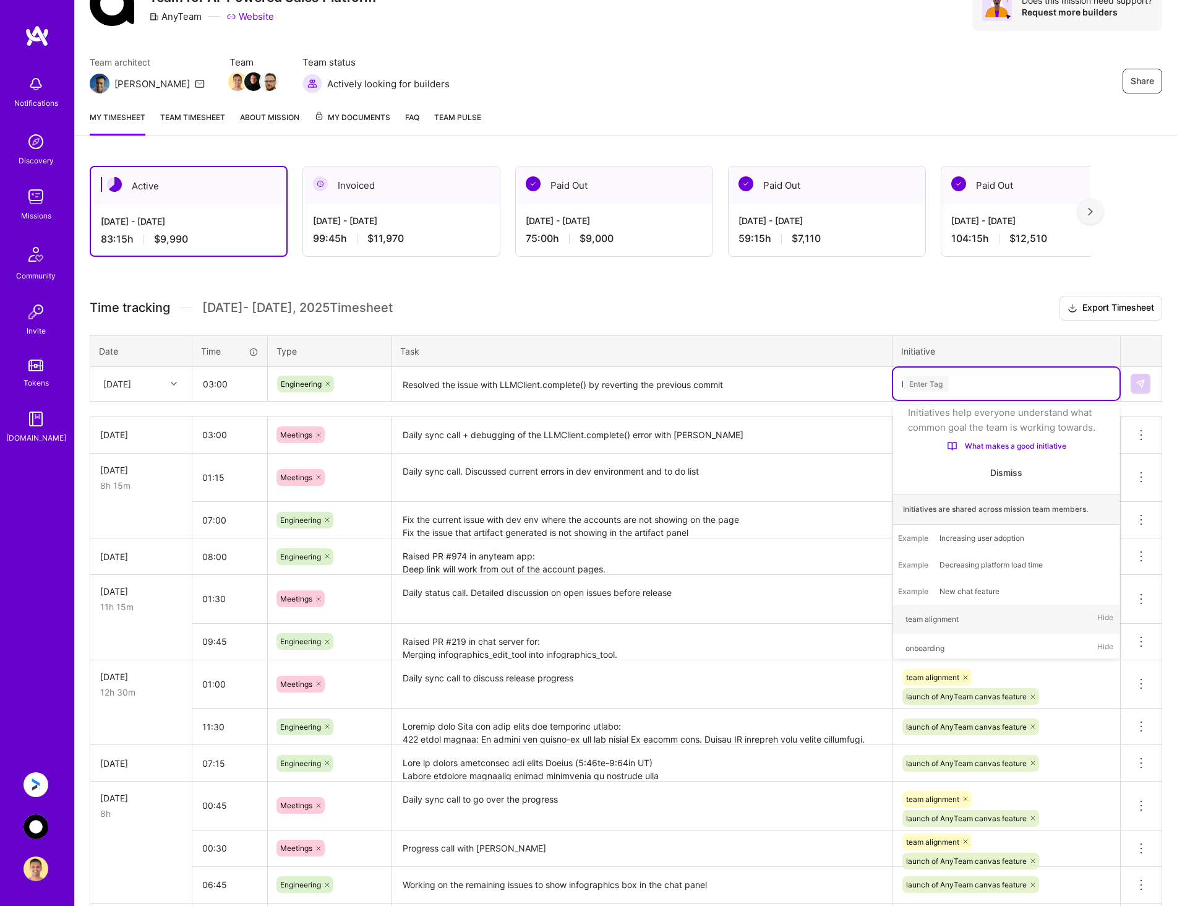
type input "la"
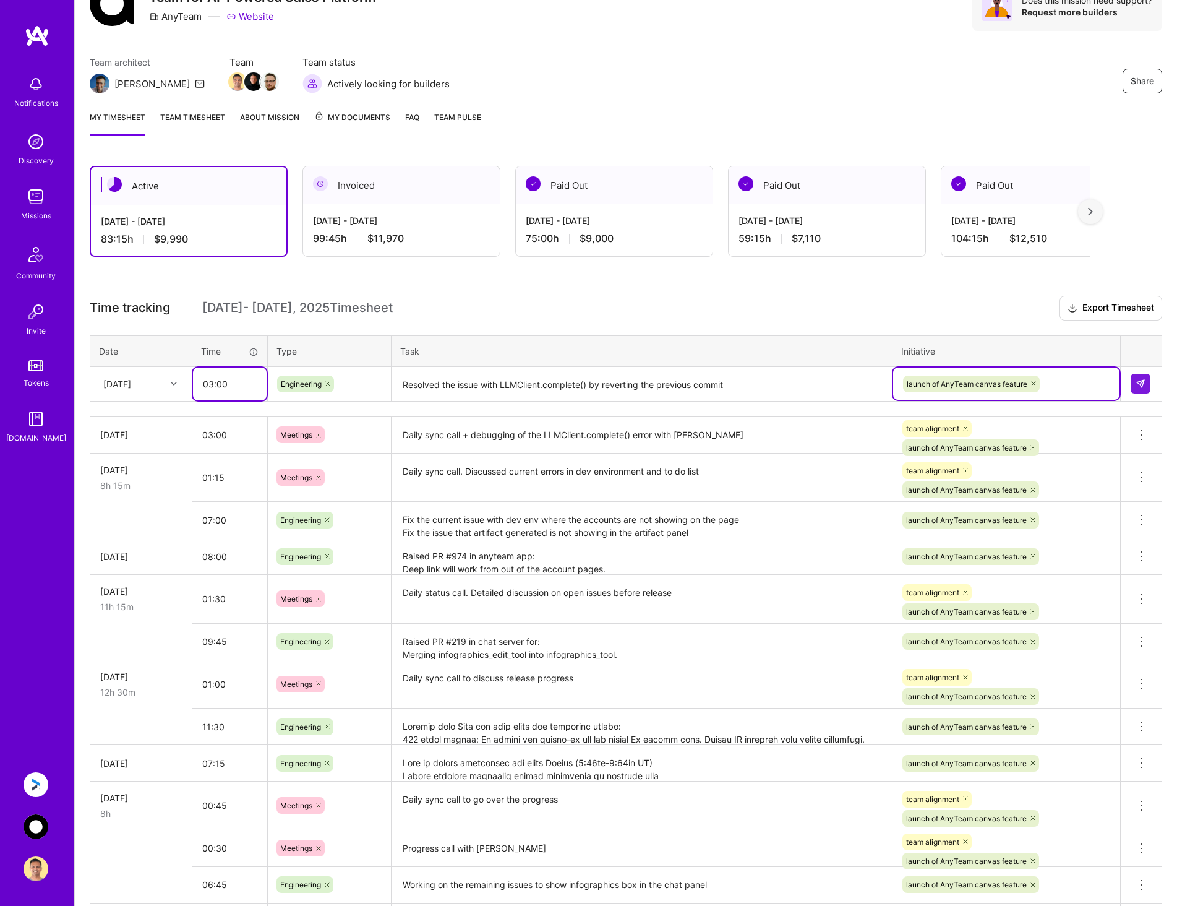
click at [211, 384] on input "03:00" at bounding box center [230, 383] width 74 height 33
type input "03:30"
click at [760, 389] on textarea "Resolved the issue with LLMClient.complete() by reverting the previous commit" at bounding box center [642, 384] width 498 height 33
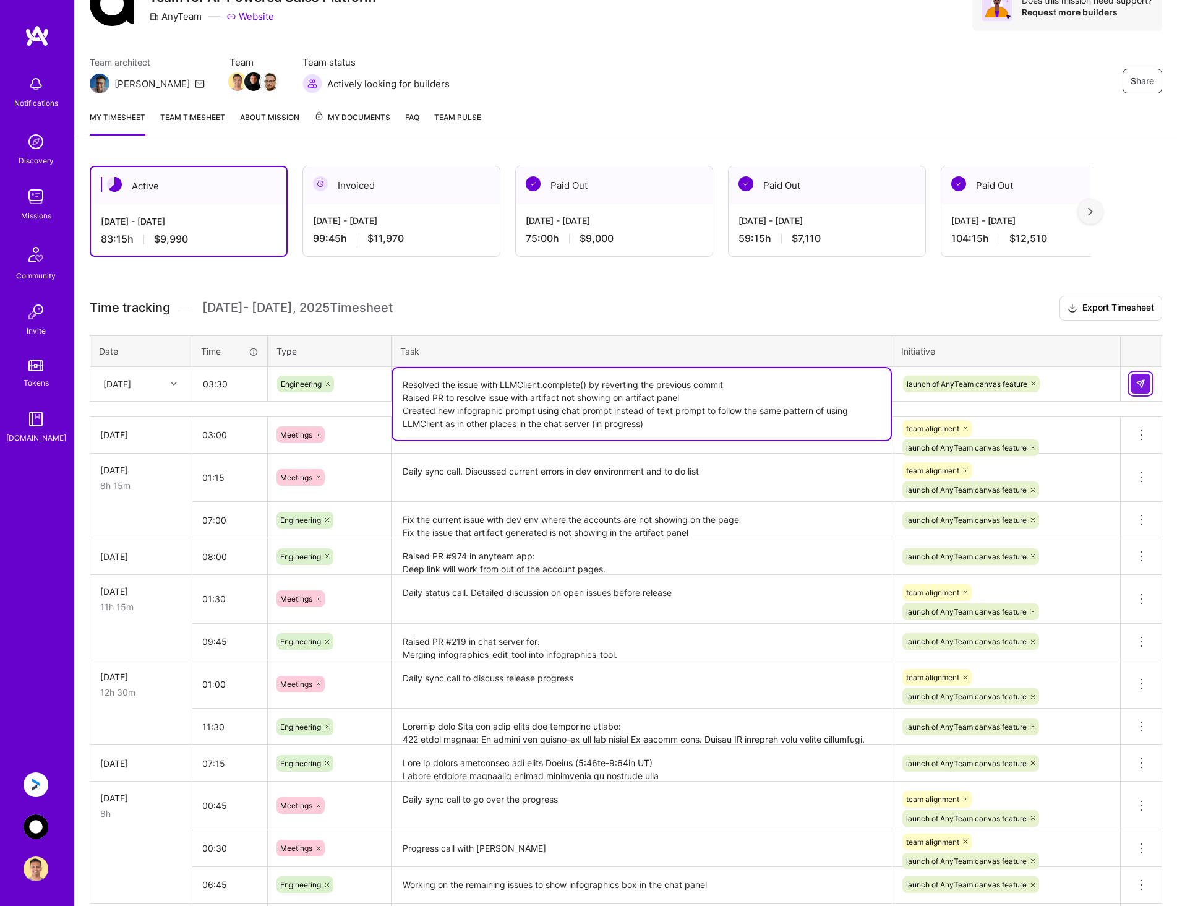
type textarea "Resolved the issue with LLMClient.complete() by reverting the previous commit R…"
click at [1139, 379] on img at bounding box center [1141, 384] width 10 height 10
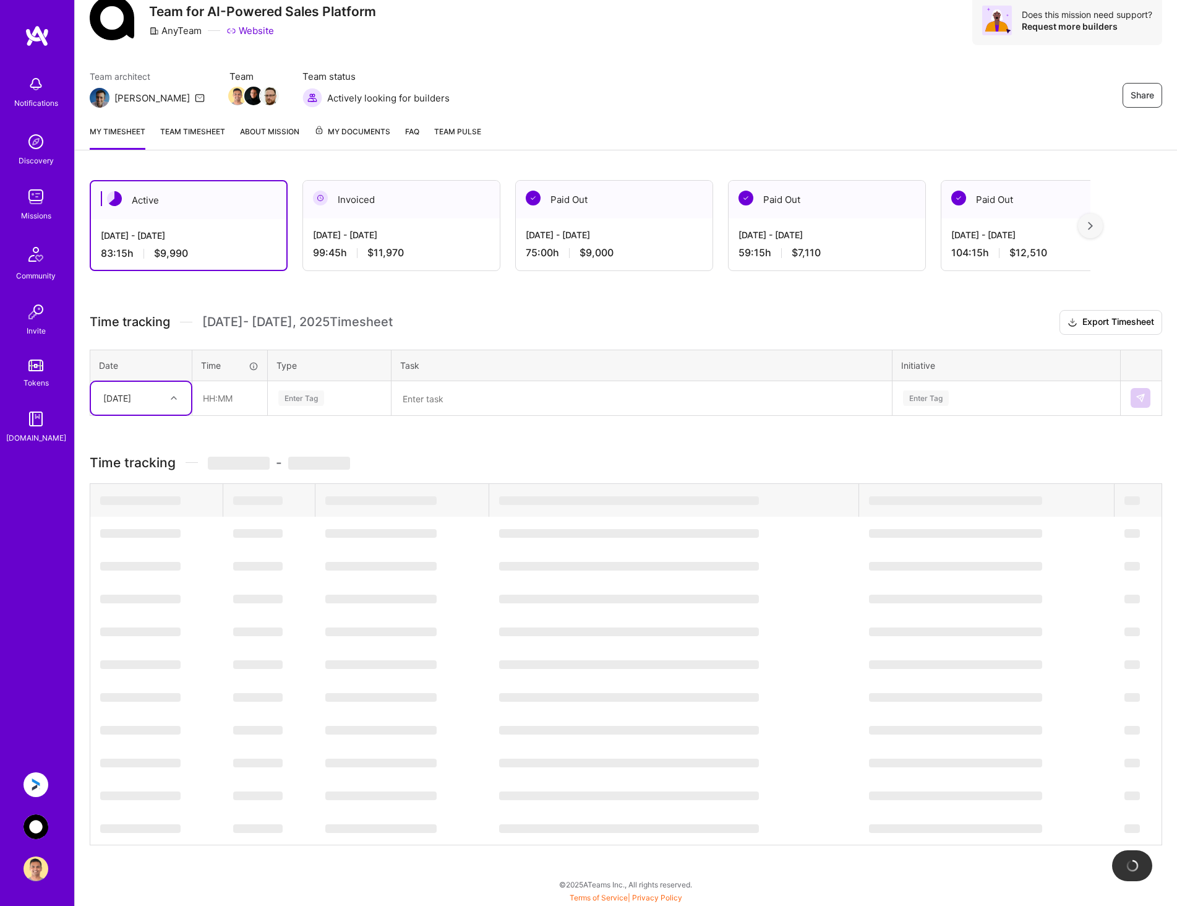
scroll to position [48, 0]
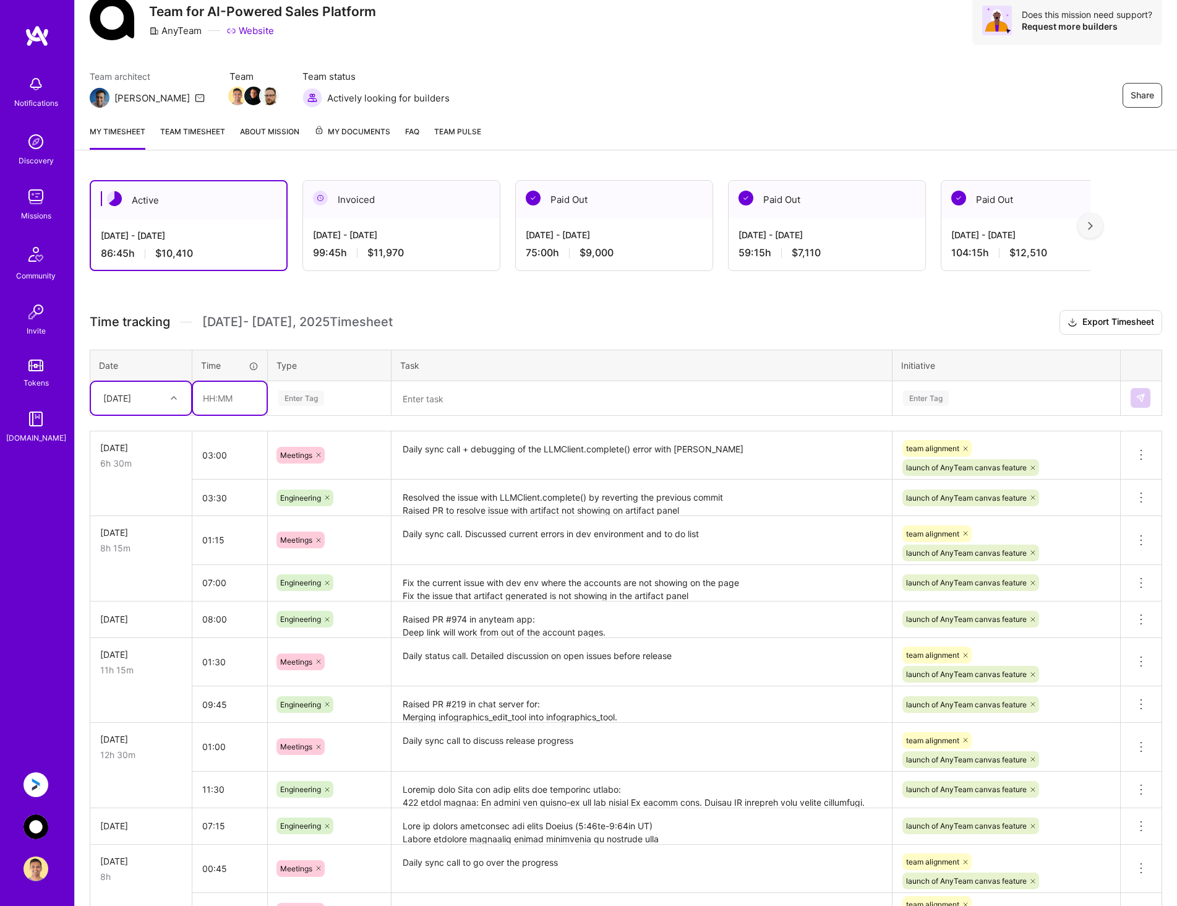
click at [216, 395] on input "text" at bounding box center [230, 398] width 74 height 33
type input "01:30"
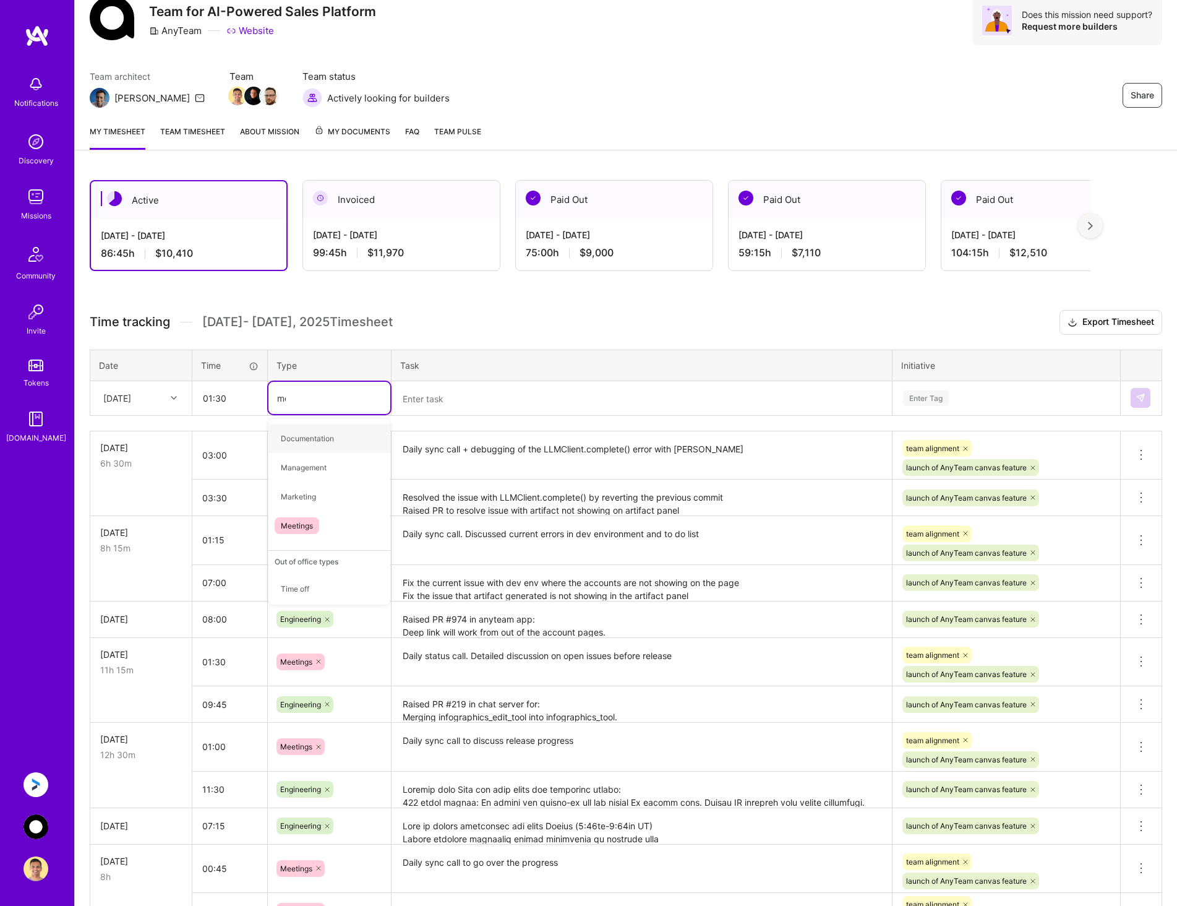
type input "mee"
click at [290, 437] on span "Meetings" at bounding box center [297, 438] width 45 height 17
click at [436, 398] on textarea at bounding box center [642, 398] width 498 height 33
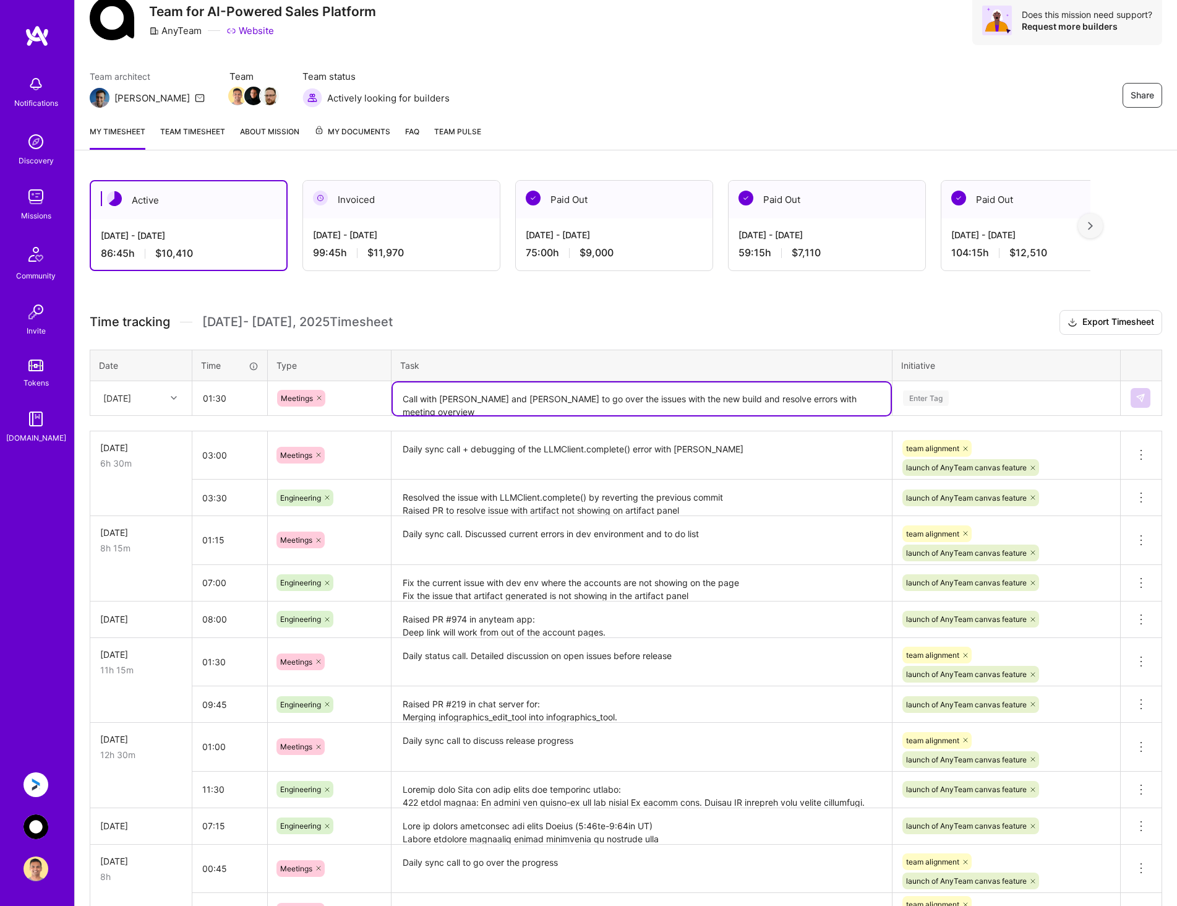
type textarea "Call with [PERSON_NAME] and [PERSON_NAME] to go over the issues with the new bu…"
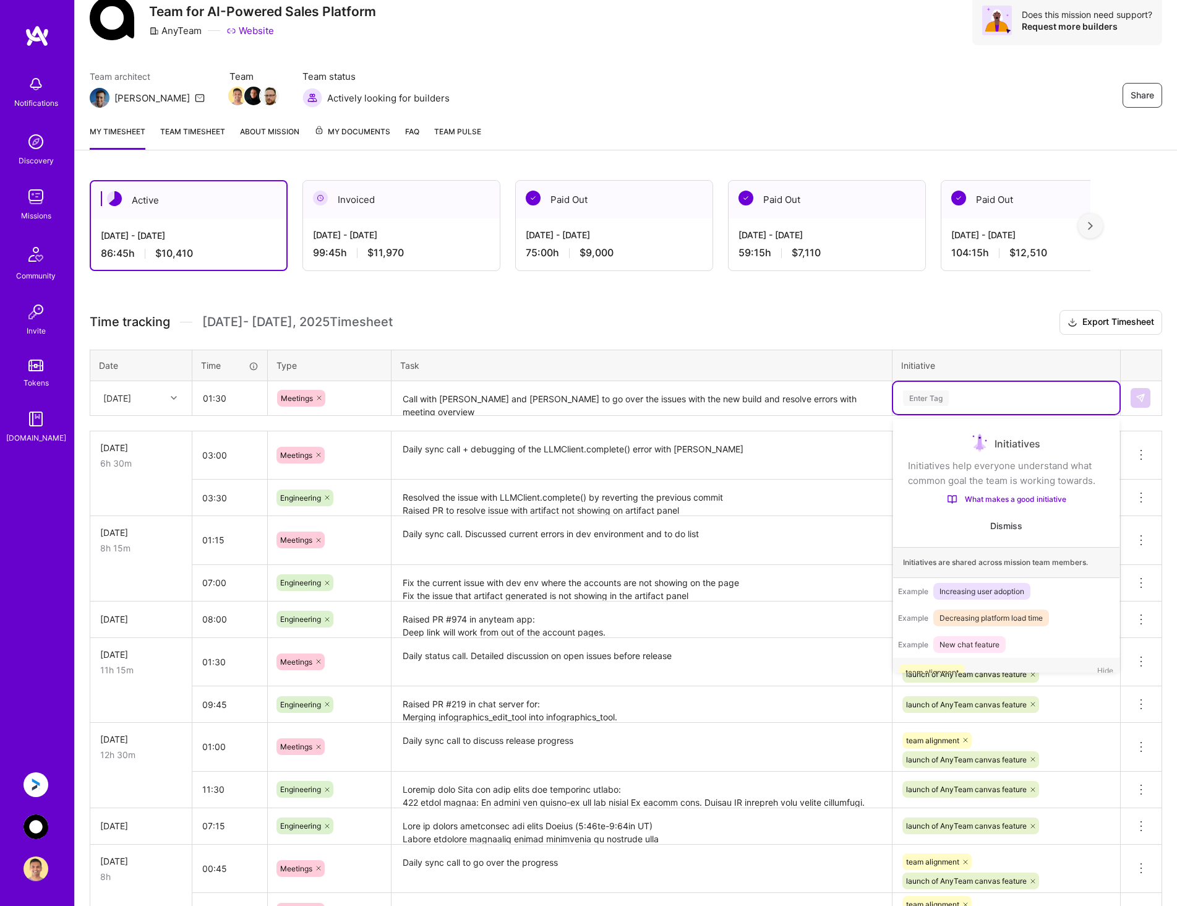
click at [992, 400] on div "Enter Tag" at bounding box center [1006, 397] width 209 height 15
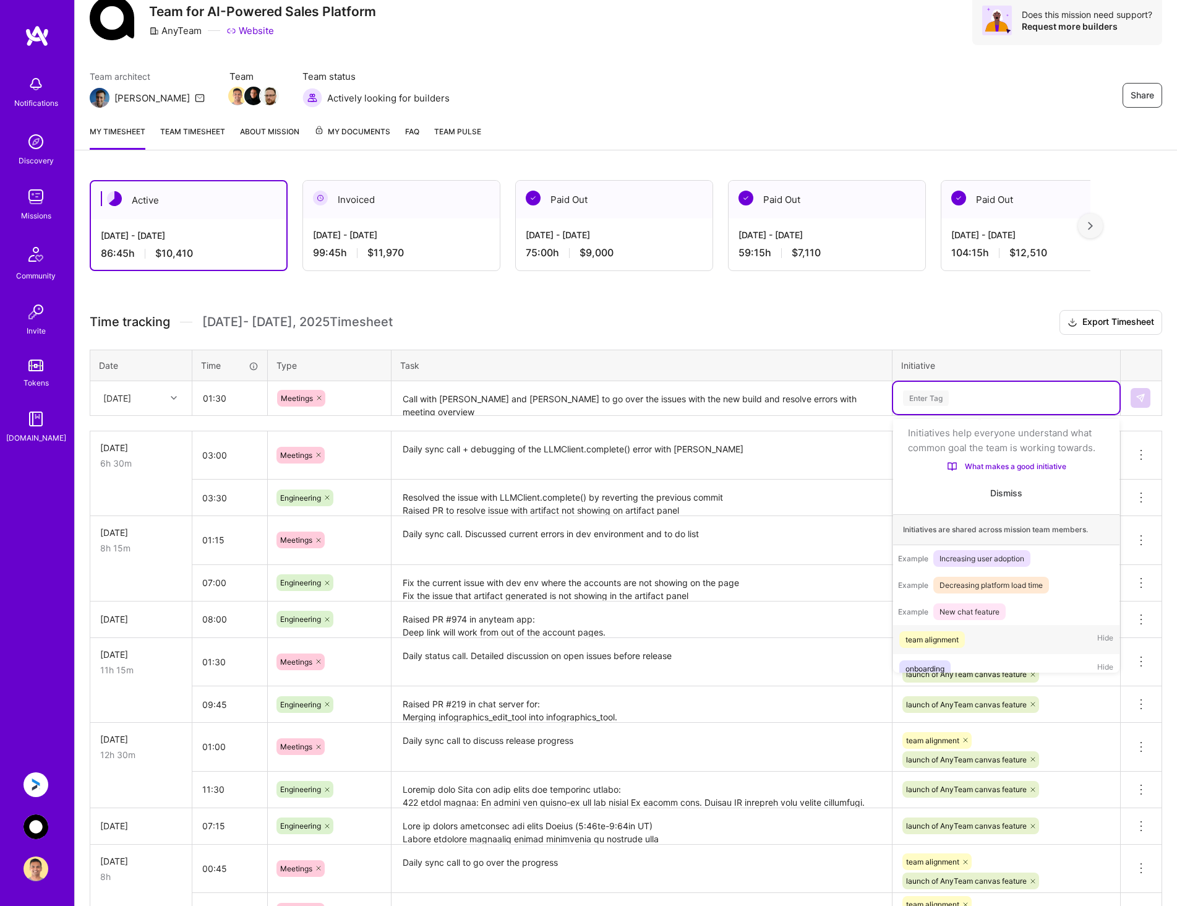
scroll to position [39, 0]
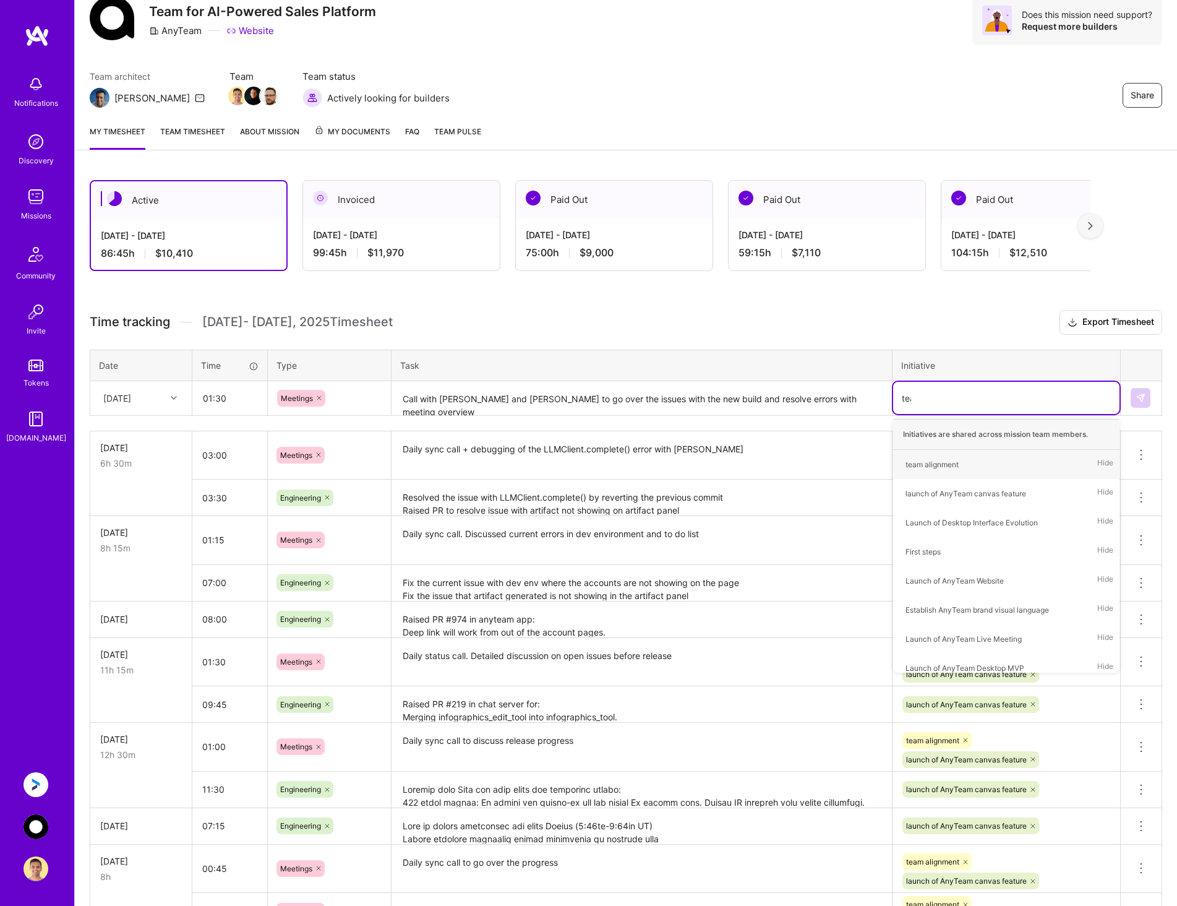
type input "team"
type input "la"
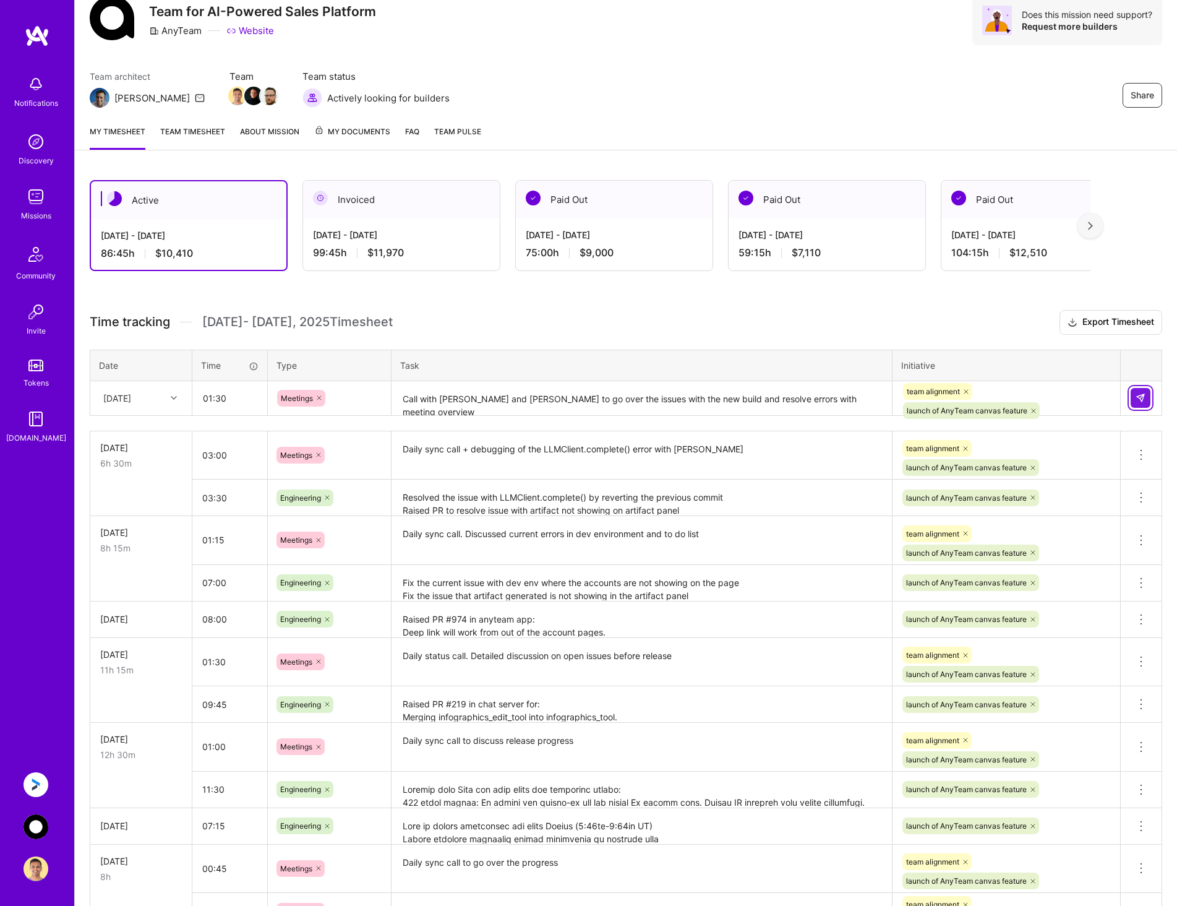
click at [1139, 392] on button at bounding box center [1141, 398] width 20 height 20
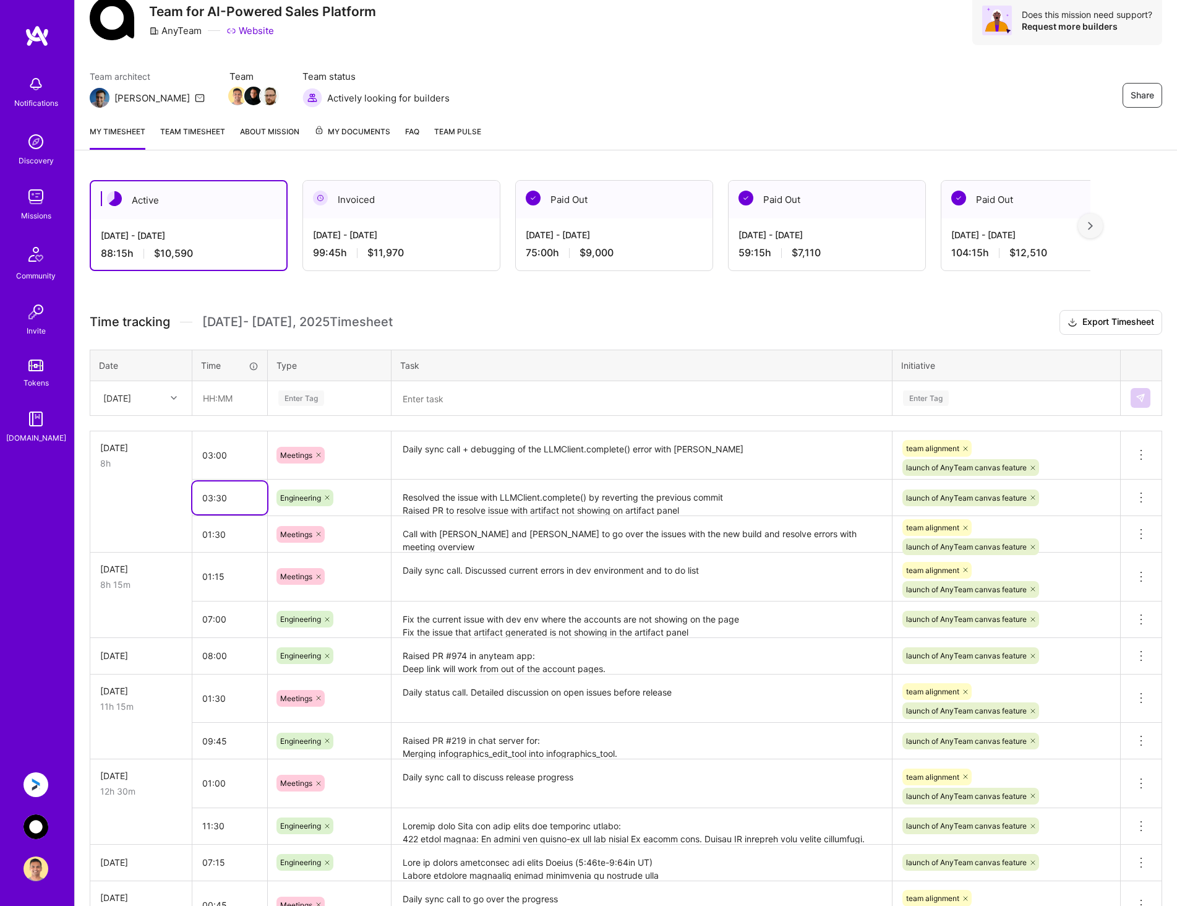
click at [246, 500] on input "03:30" at bounding box center [229, 497] width 75 height 33
click at [625, 500] on textarea "Resolved the issue with LLMClient.complete() by reverting the previous commit R…" at bounding box center [642, 498] width 498 height 34
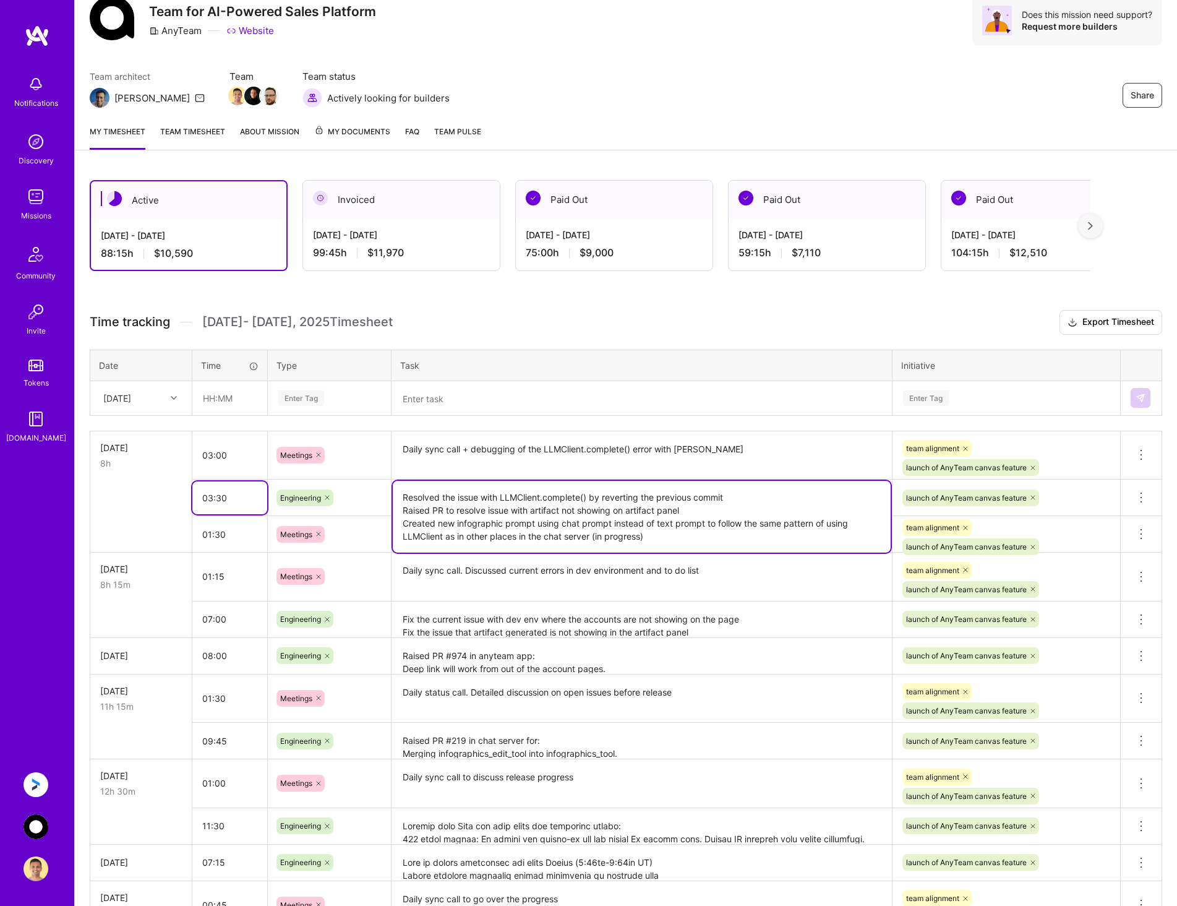
click at [219, 497] on input "03:30" at bounding box center [229, 497] width 75 height 33
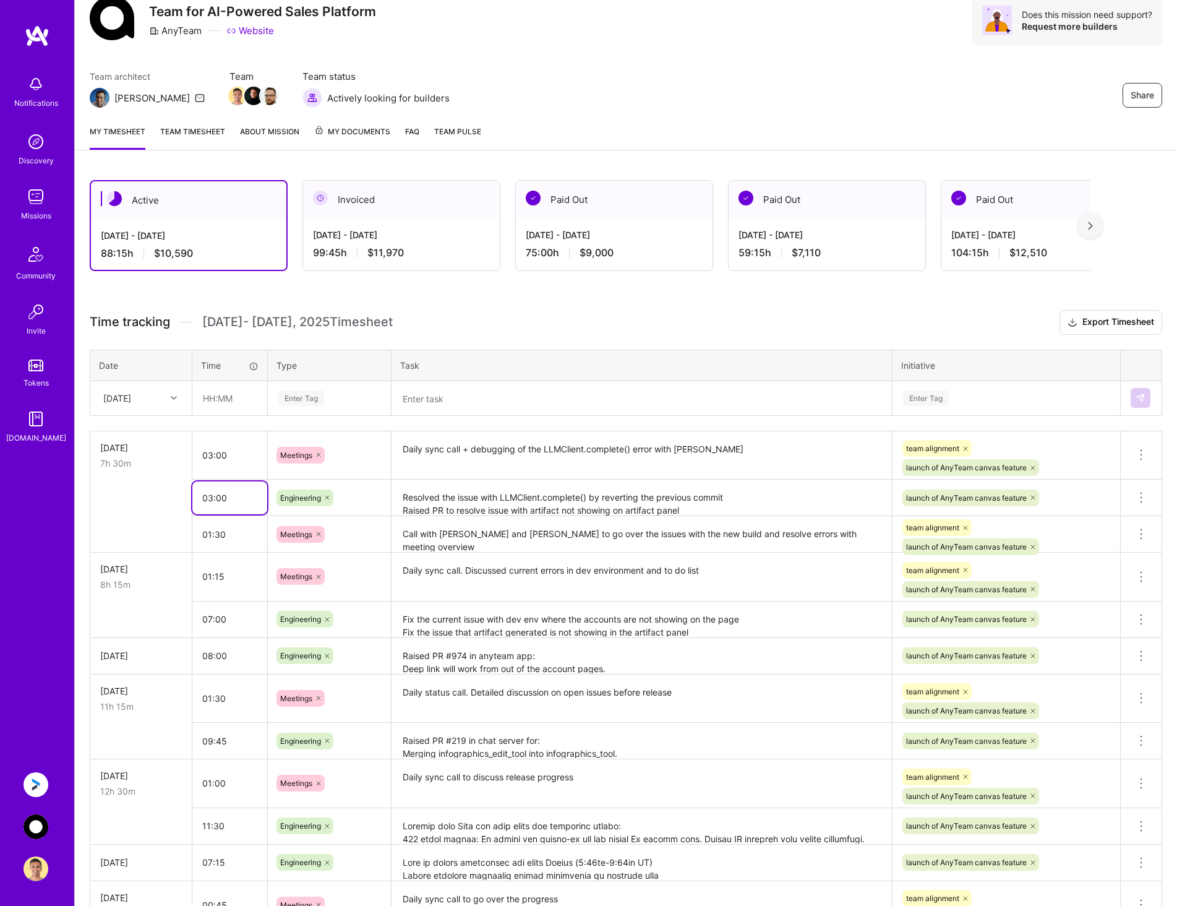
type input "03:00"
click at [215, 398] on input "text" at bounding box center [230, 398] width 74 height 33
drag, startPoint x: 242, startPoint y: 392, endPoint x: 198, endPoint y: 397, distance: 44.7
click at [198, 397] on input "00:30" at bounding box center [230, 398] width 74 height 33
type input "00:30"
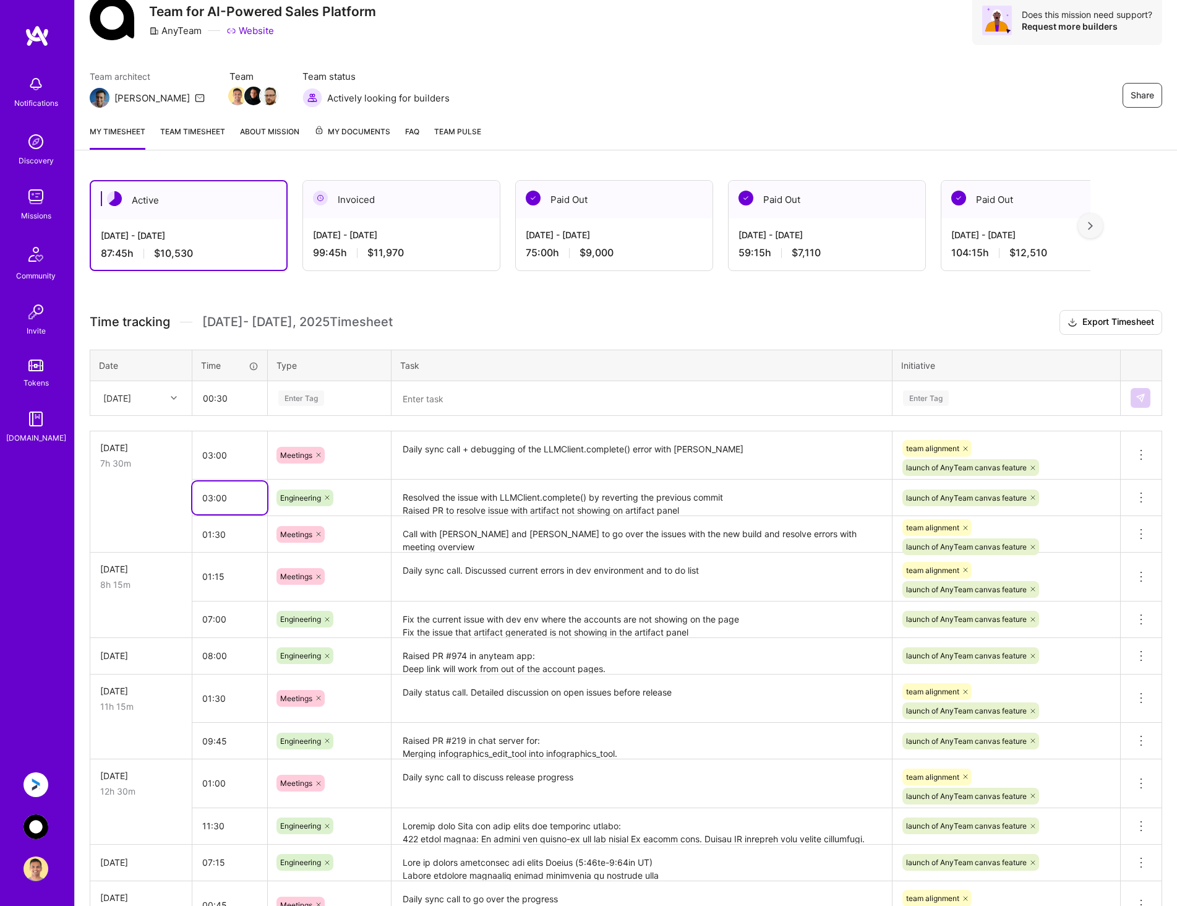
drag, startPoint x: 210, startPoint y: 500, endPoint x: 308, endPoint y: 483, distance: 99.3
click at [211, 500] on input "03:00" at bounding box center [229, 497] width 75 height 33
type input "02:30"
click at [328, 397] on div "Enter Tag" at bounding box center [329, 397] width 105 height 15
type input "ENG"
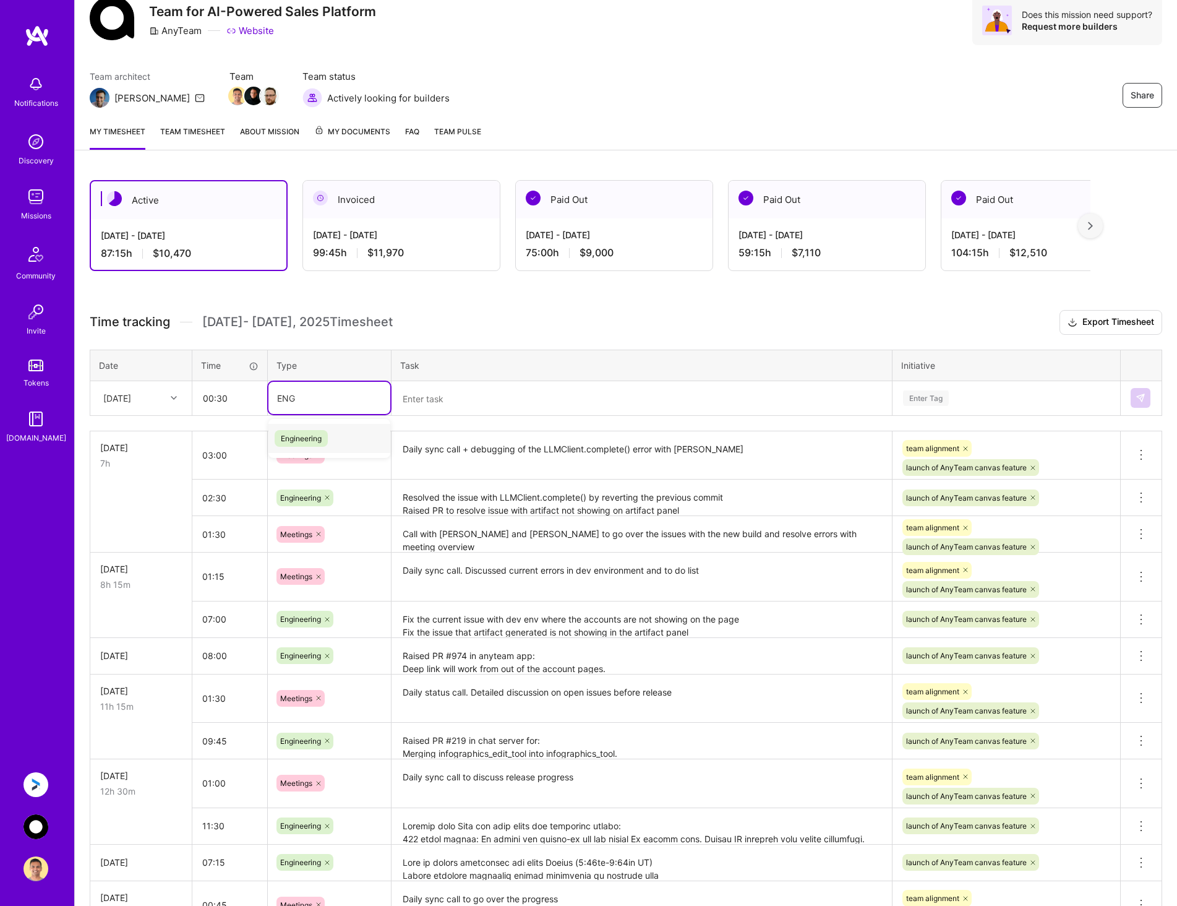
click at [322, 440] on span "Engineering" at bounding box center [301, 438] width 53 height 17
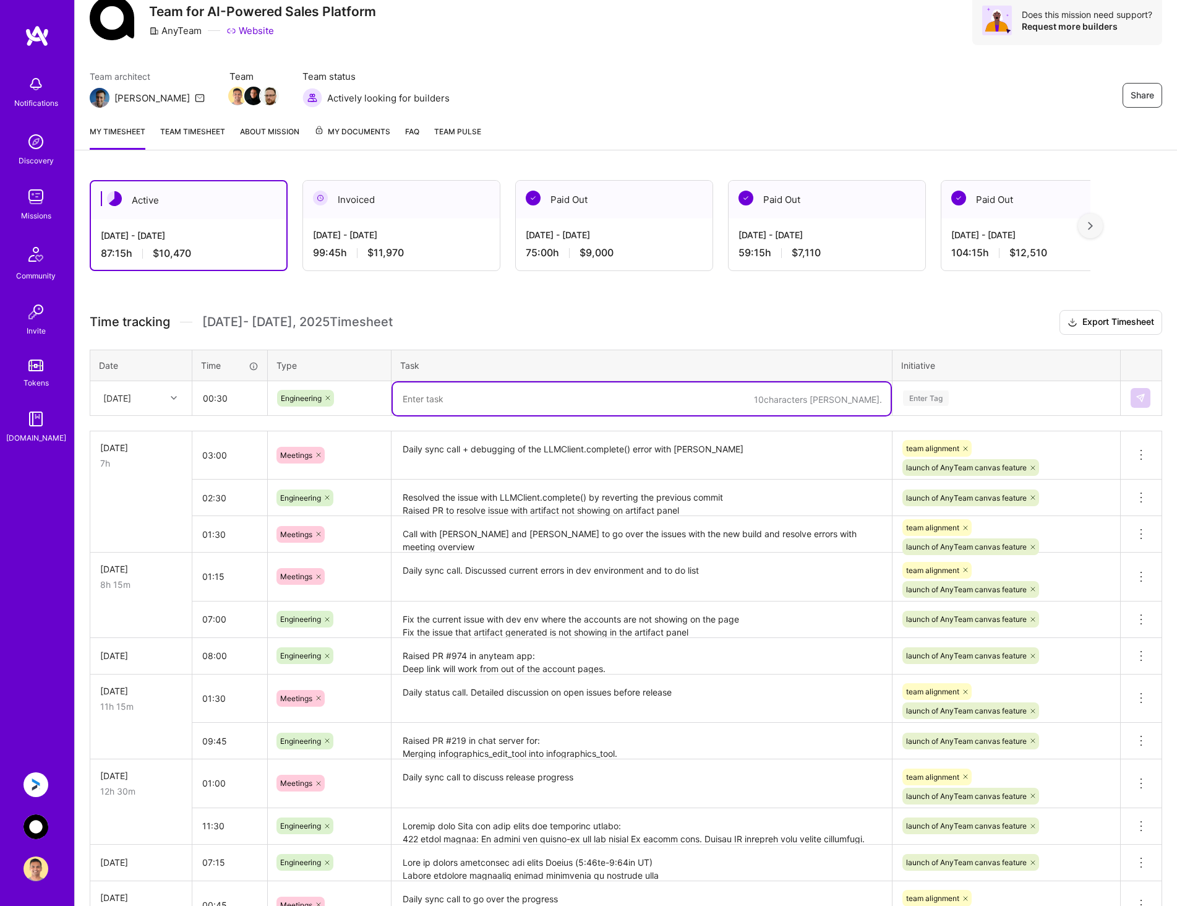
click at [446, 392] on textarea at bounding box center [642, 398] width 498 height 33
paste textarea "Fix the error with LLMClient.complete() call in stage env"
drag, startPoint x: 680, startPoint y: 403, endPoint x: 348, endPoint y: 404, distance: 332.2
click at [348, 405] on tr "[DATE] 00:30 Engineering Fix the error with LLMClient.complete() call in stage …" at bounding box center [626, 397] width 1072 height 35
paste textarea "Show "Upcoming" instead of "Upcoming this week" label in meeting tab. Remove "R…"
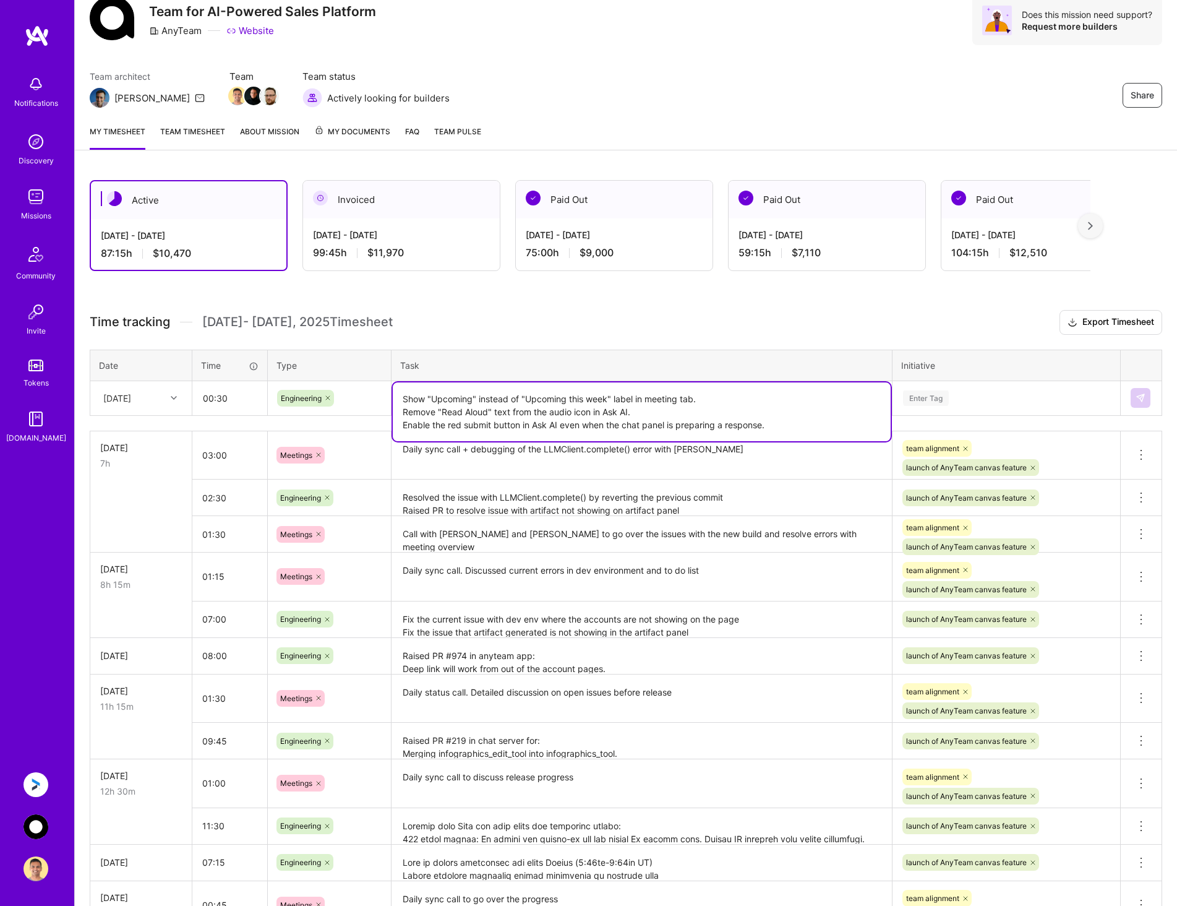
type textarea "Show "Upcoming" instead of "Upcoming this week" label in meeting tab. Remove "R…"
click at [1023, 406] on div "Enter Tag" at bounding box center [1006, 398] width 226 height 32
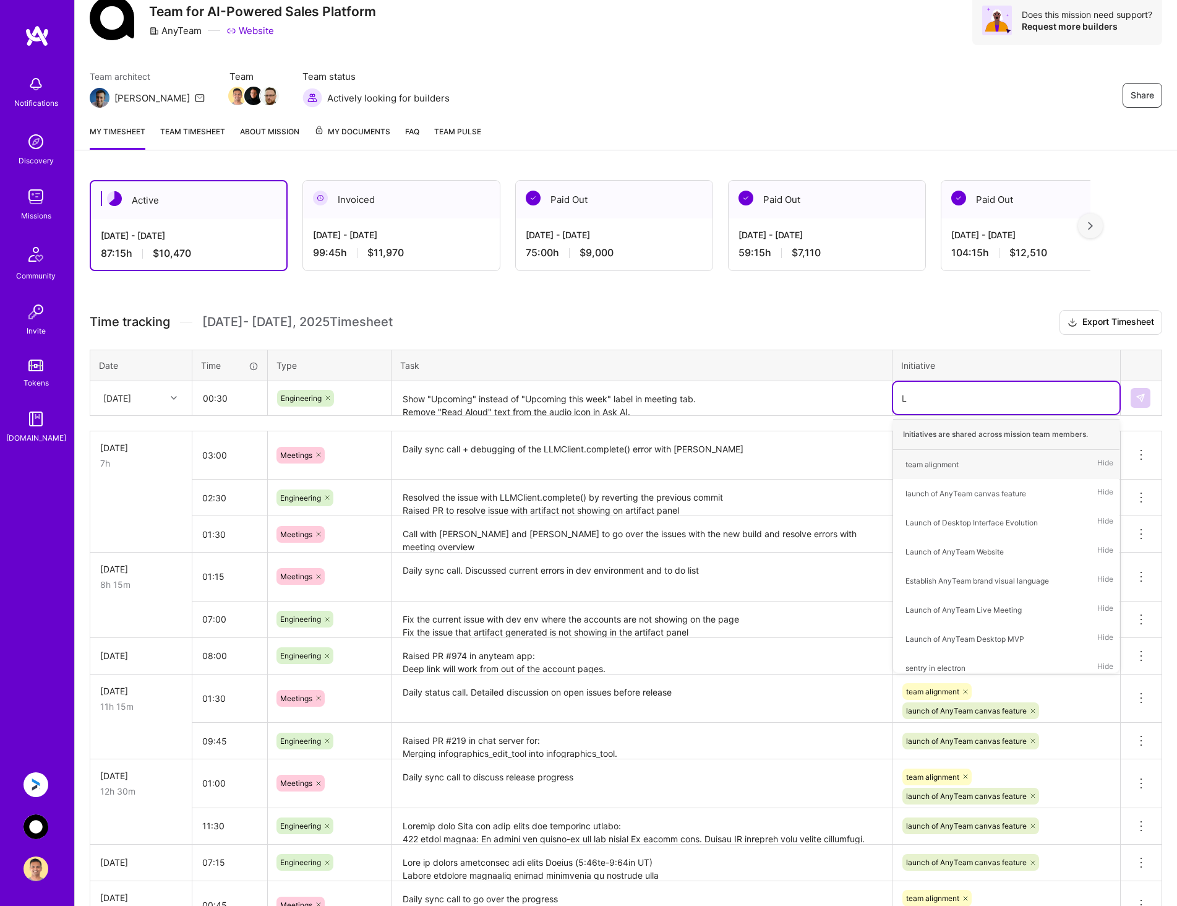
type input "LA"
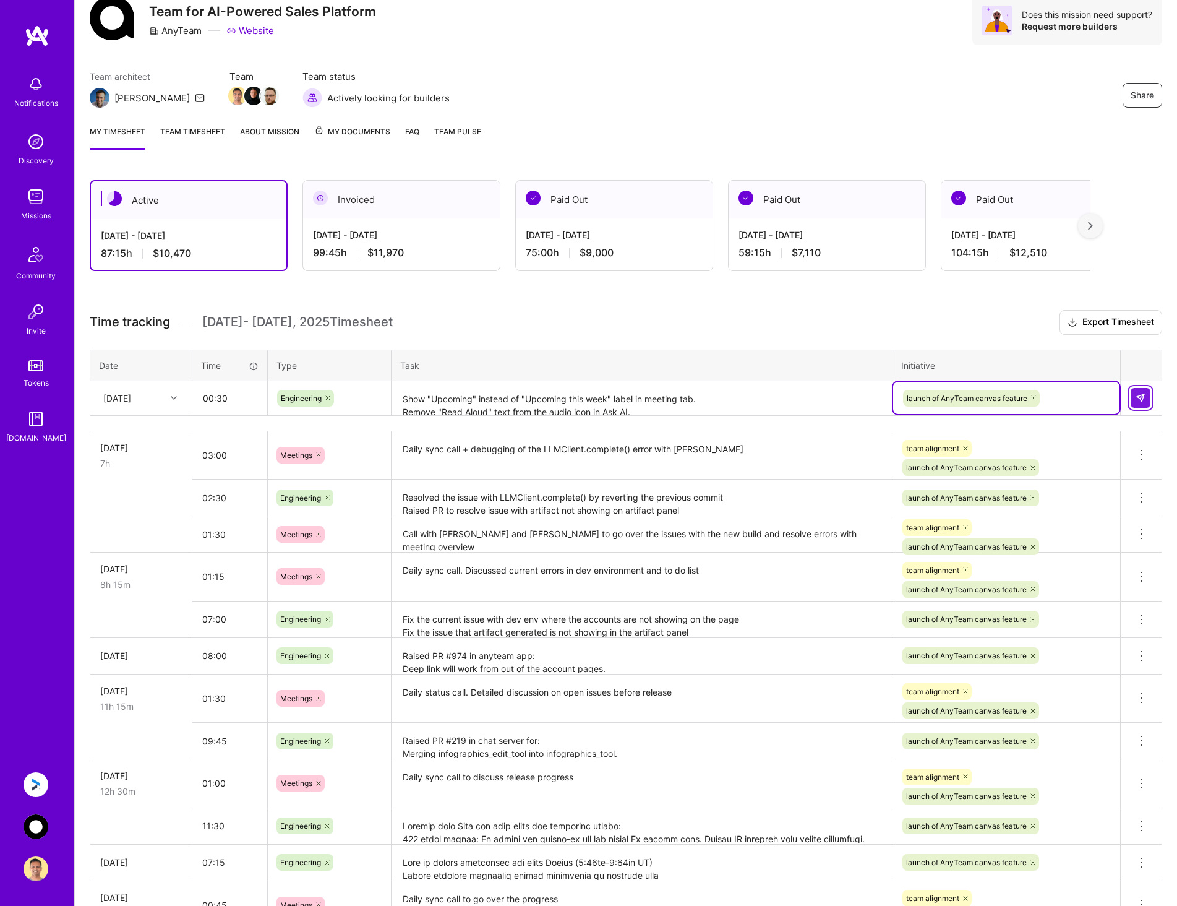
click at [1147, 402] on button at bounding box center [1141, 398] width 20 height 20
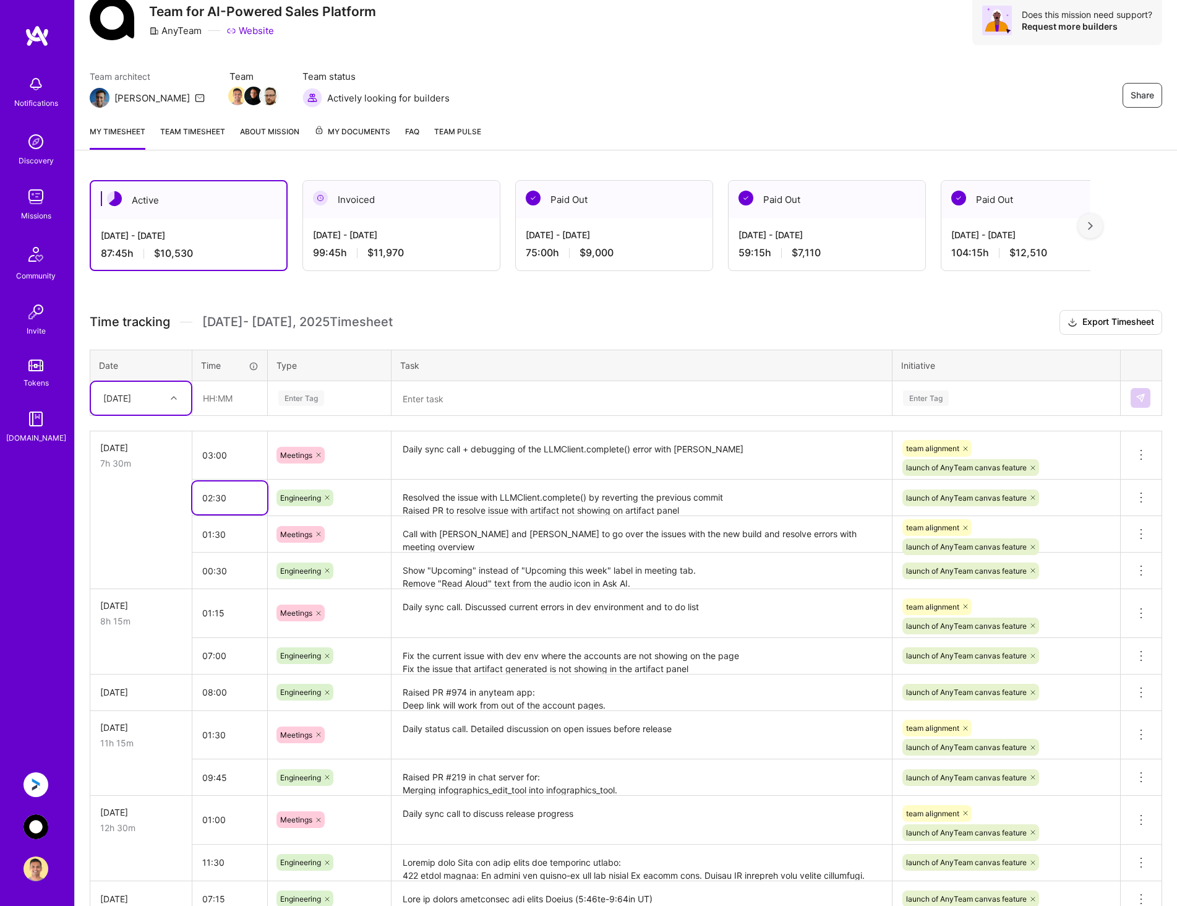
click at [210, 500] on input "02:30" at bounding box center [229, 497] width 75 height 33
type input "03:00"
click at [555, 322] on h3 "Time tracking [DATE] - [DATE] Timesheet Export Timesheet" at bounding box center [626, 322] width 1073 height 25
click at [35, 781] on img at bounding box center [36, 784] width 25 height 25
